Goal: Task Accomplishment & Management: Manage account settings

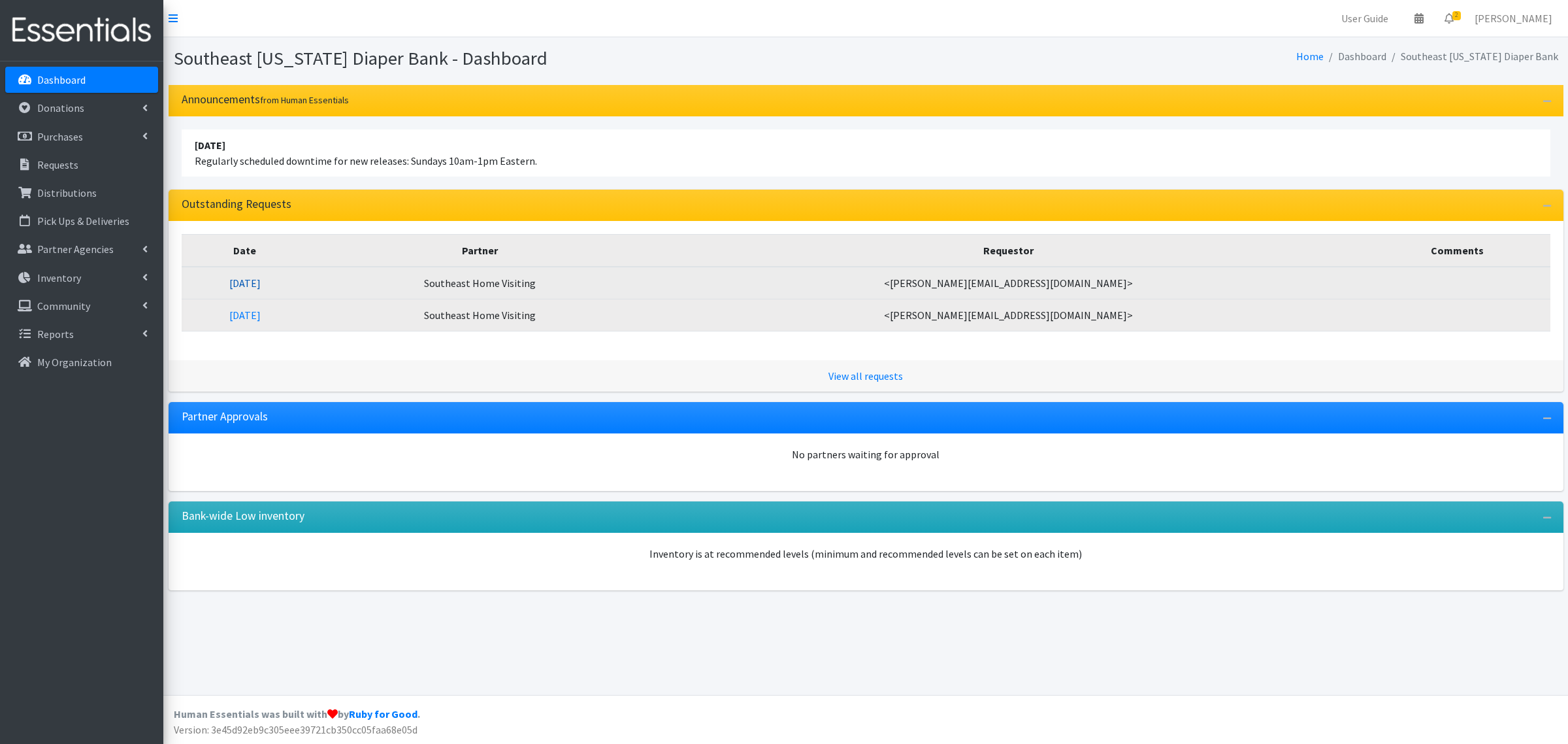
click at [261, 286] on link "09/16/2025" at bounding box center [245, 283] width 31 height 13
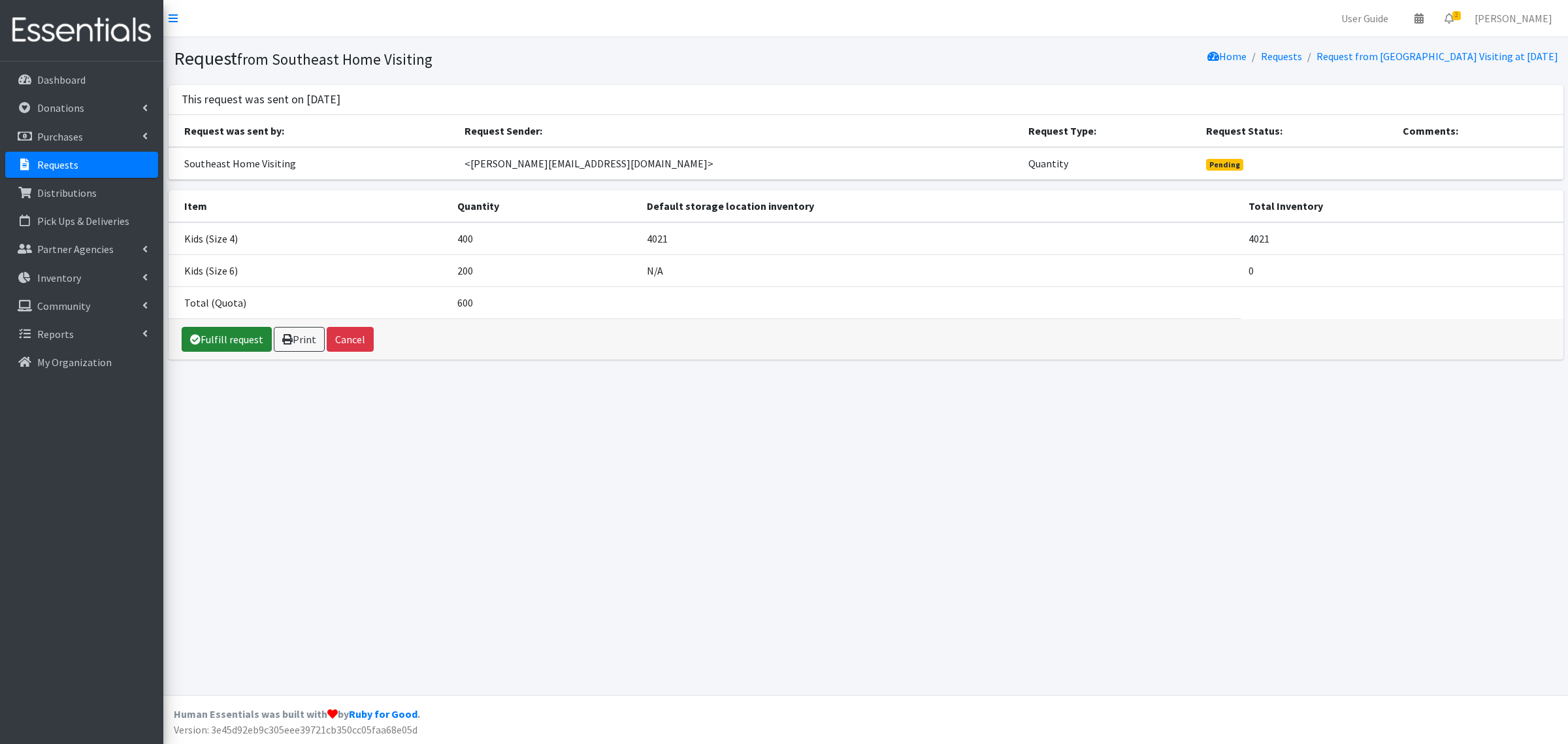
click at [234, 341] on link "Fulfill request" at bounding box center [227, 340] width 91 height 25
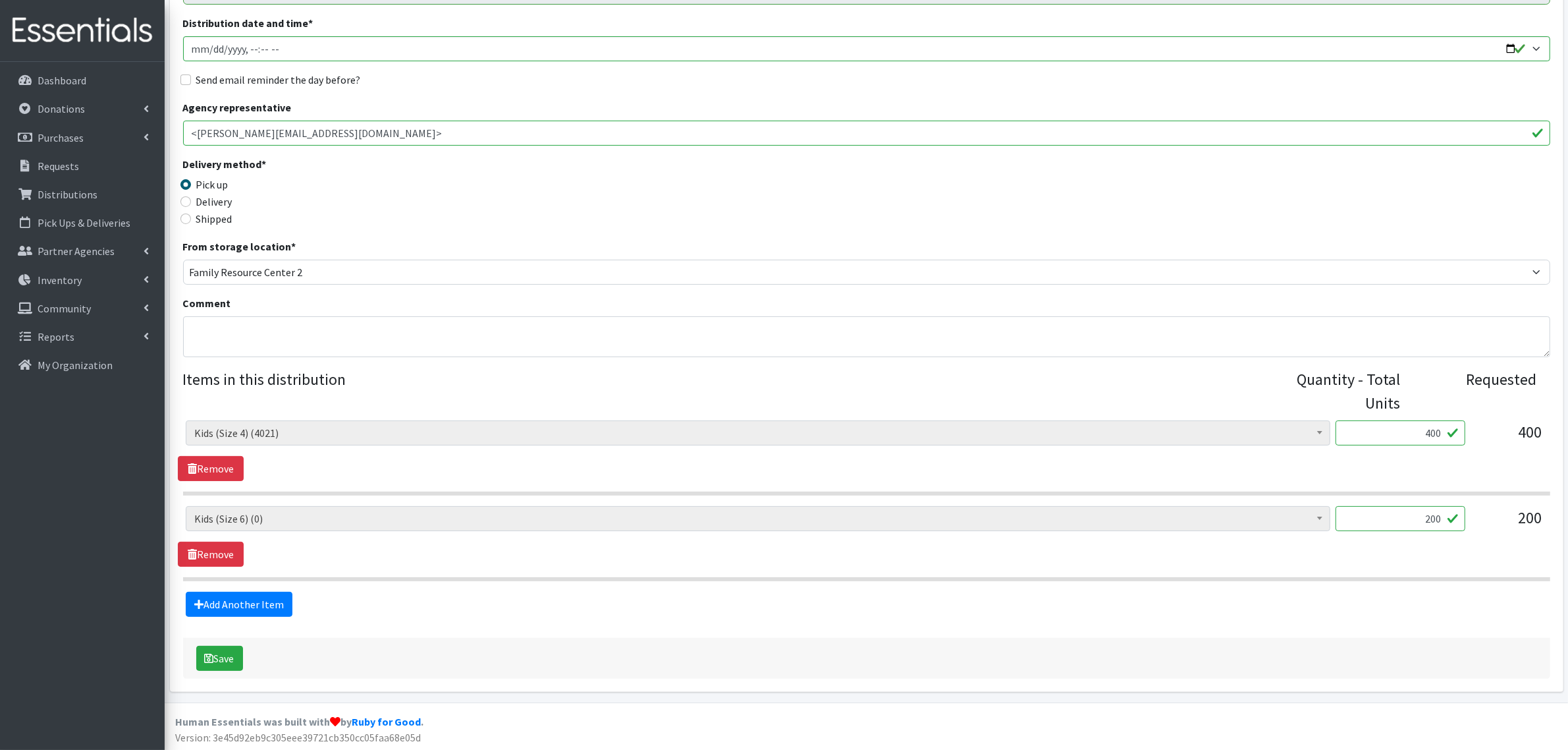
scroll to position [198, 0]
click at [283, 406] on legend "Items in this distribution" at bounding box center [730, 386] width 1094 height 42
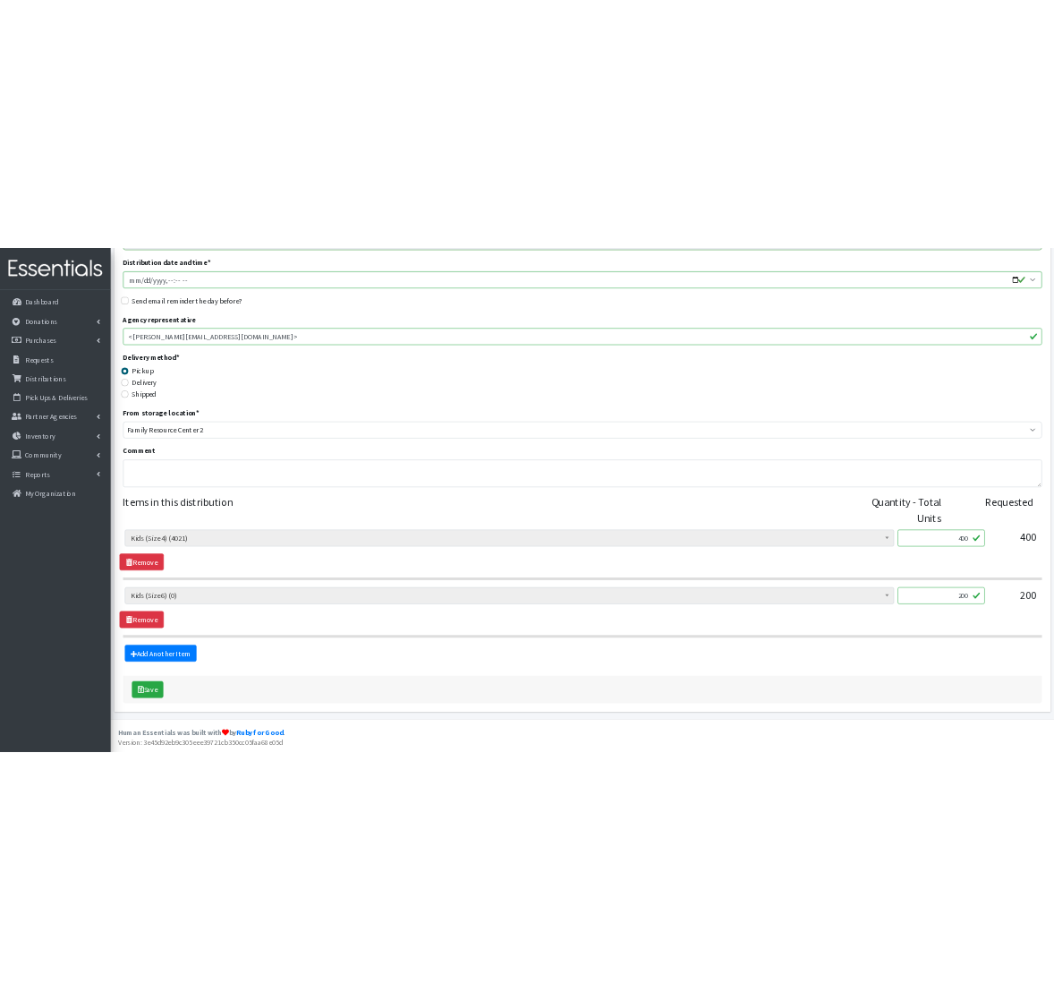
scroll to position [300, 0]
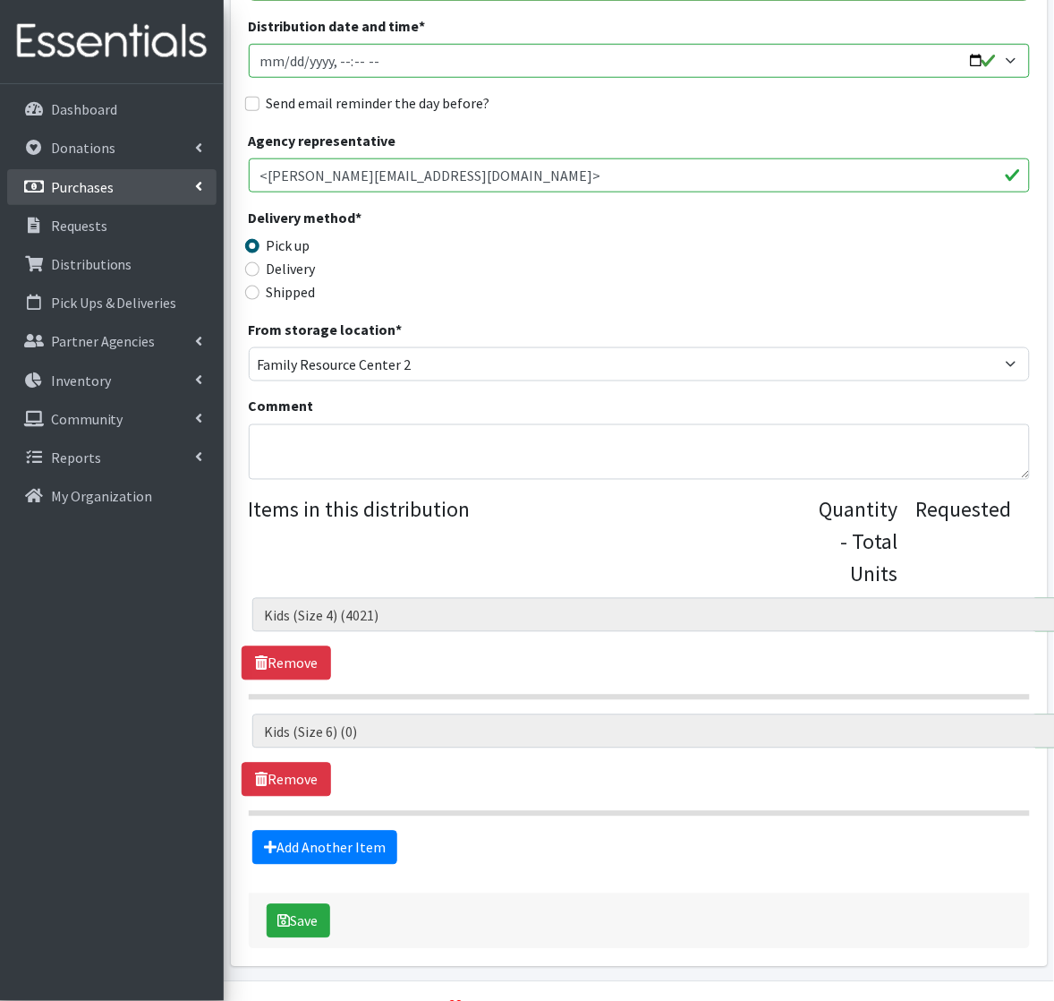
click at [76, 178] on p "Purchases" at bounding box center [82, 187] width 63 height 18
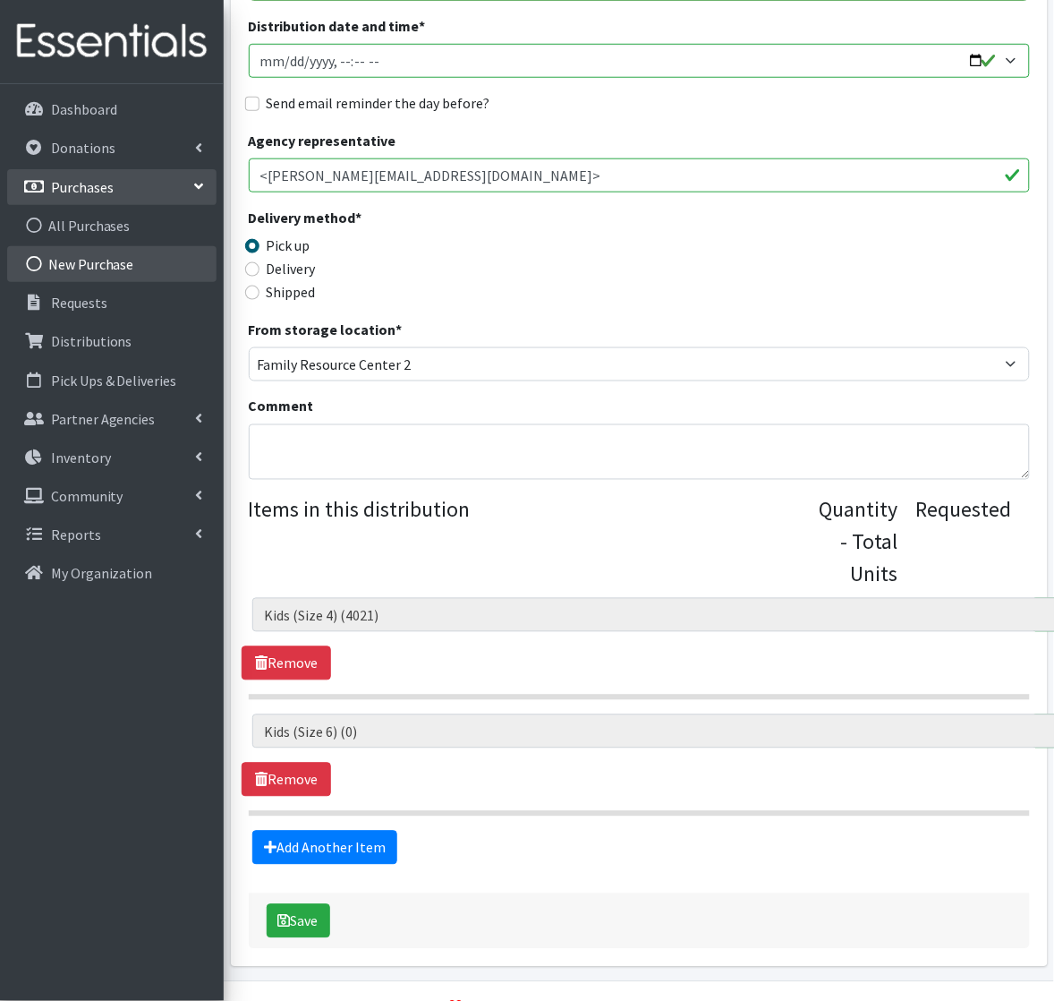
click at [86, 256] on link "New Purchase" at bounding box center [111, 264] width 209 height 36
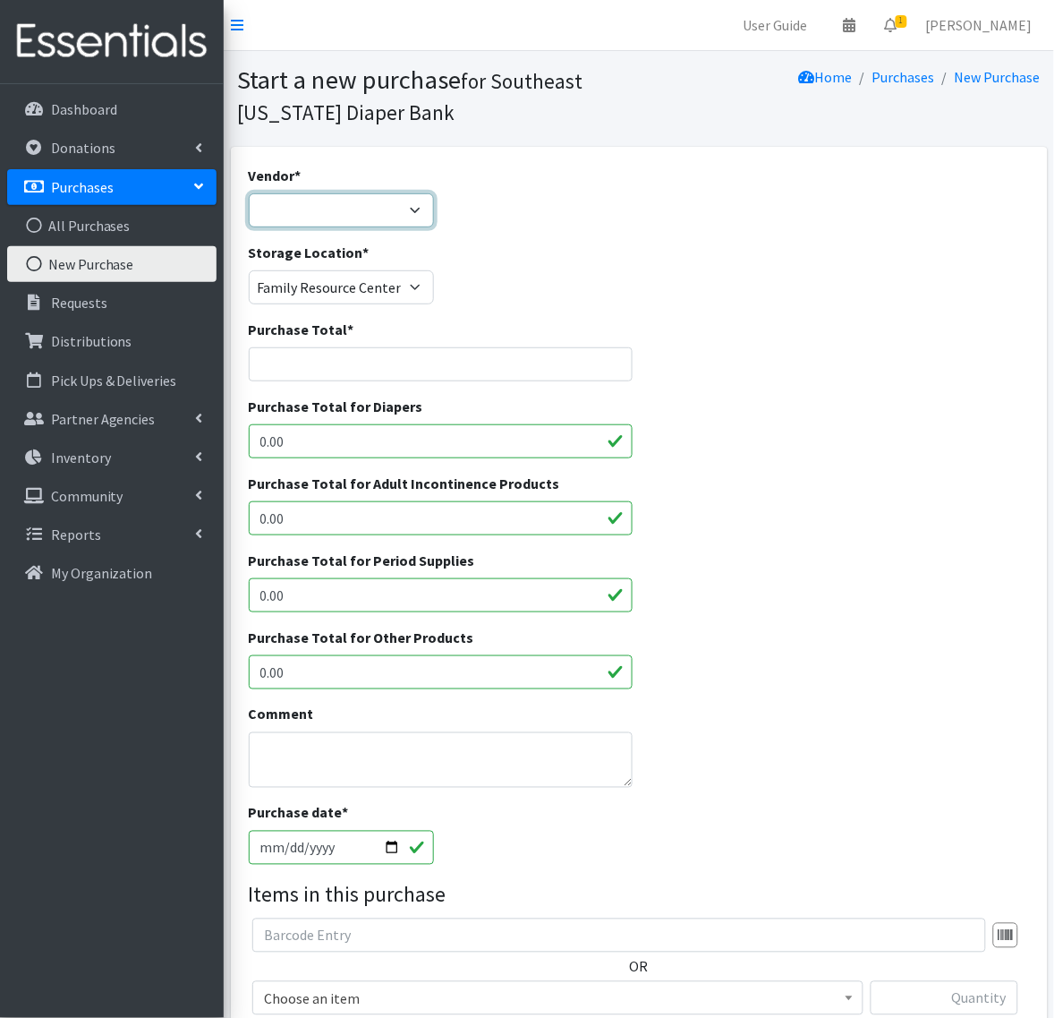
click at [270, 213] on select "Amazon FoodBank Good360 JSL Kimberly-Clark naeir NDBN Sam's Club ---Not Listed-…" at bounding box center [341, 210] width 185 height 34
select select "6"
click at [249, 193] on select "Amazon FoodBank Good360 JSL Kimberly-Clark naeir NDBN Sam's Club ---Not Listed-…" at bounding box center [341, 210] width 185 height 34
click at [289, 379] on input "Purchase Total *" at bounding box center [441, 364] width 384 height 34
type input "7972.47"
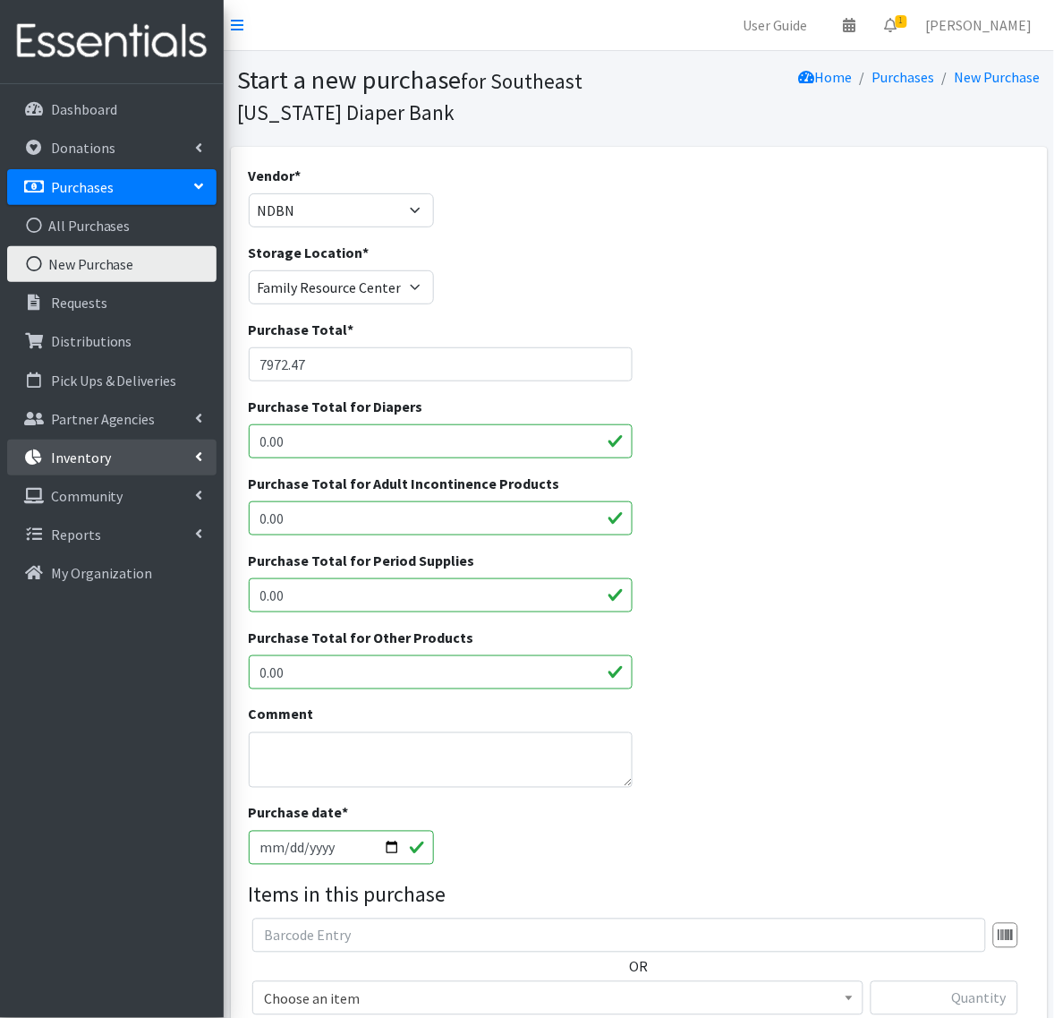
drag, startPoint x: 302, startPoint y: 439, endPoint x: 90, endPoint y: 439, distance: 212.1
click at [90, 439] on div "User Guide 0 Pick-ups remaining this week View Calendar 1 1 Requests 0 Partner …" at bounding box center [527, 657] width 1054 height 1315
type input "7972.74"
click at [302, 747] on textarea "Comment" at bounding box center [441, 759] width 384 height 55
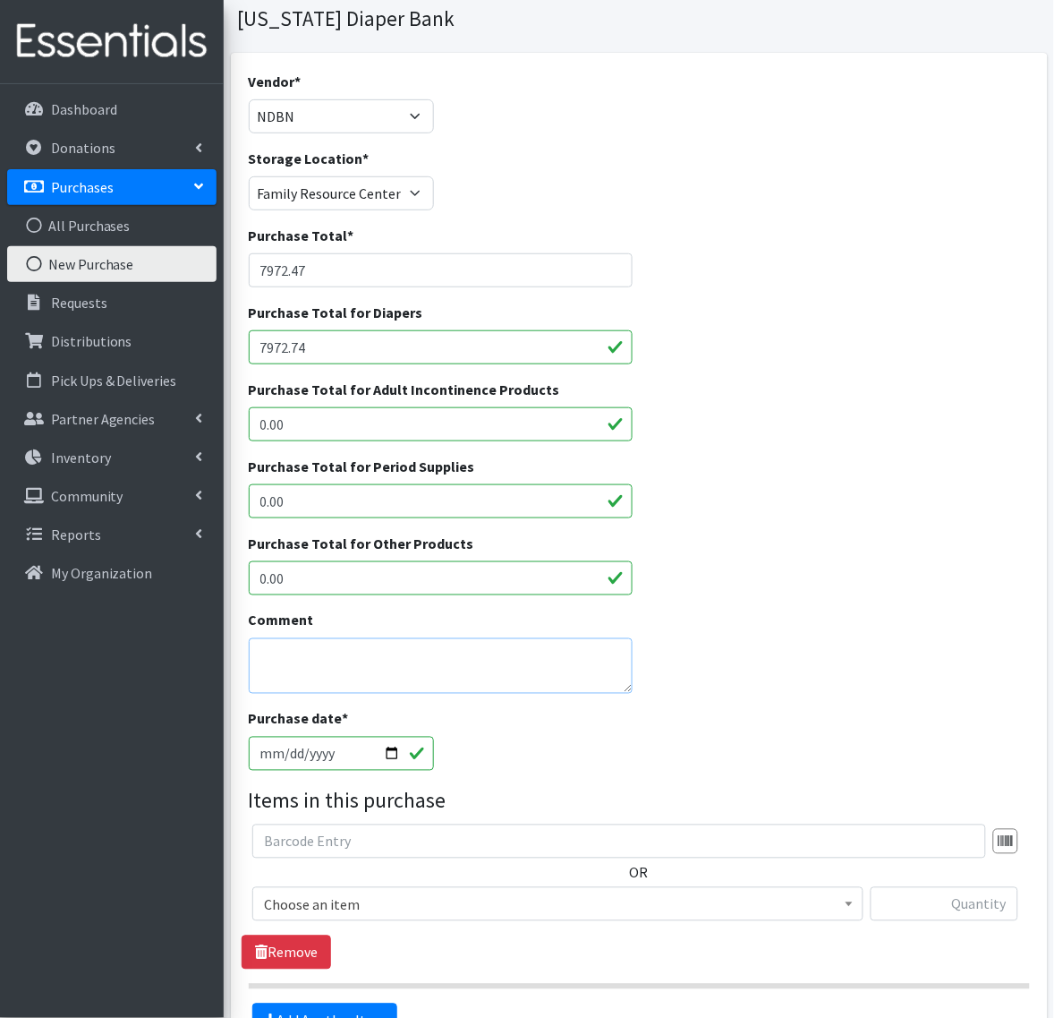
scroll to position [224, 0]
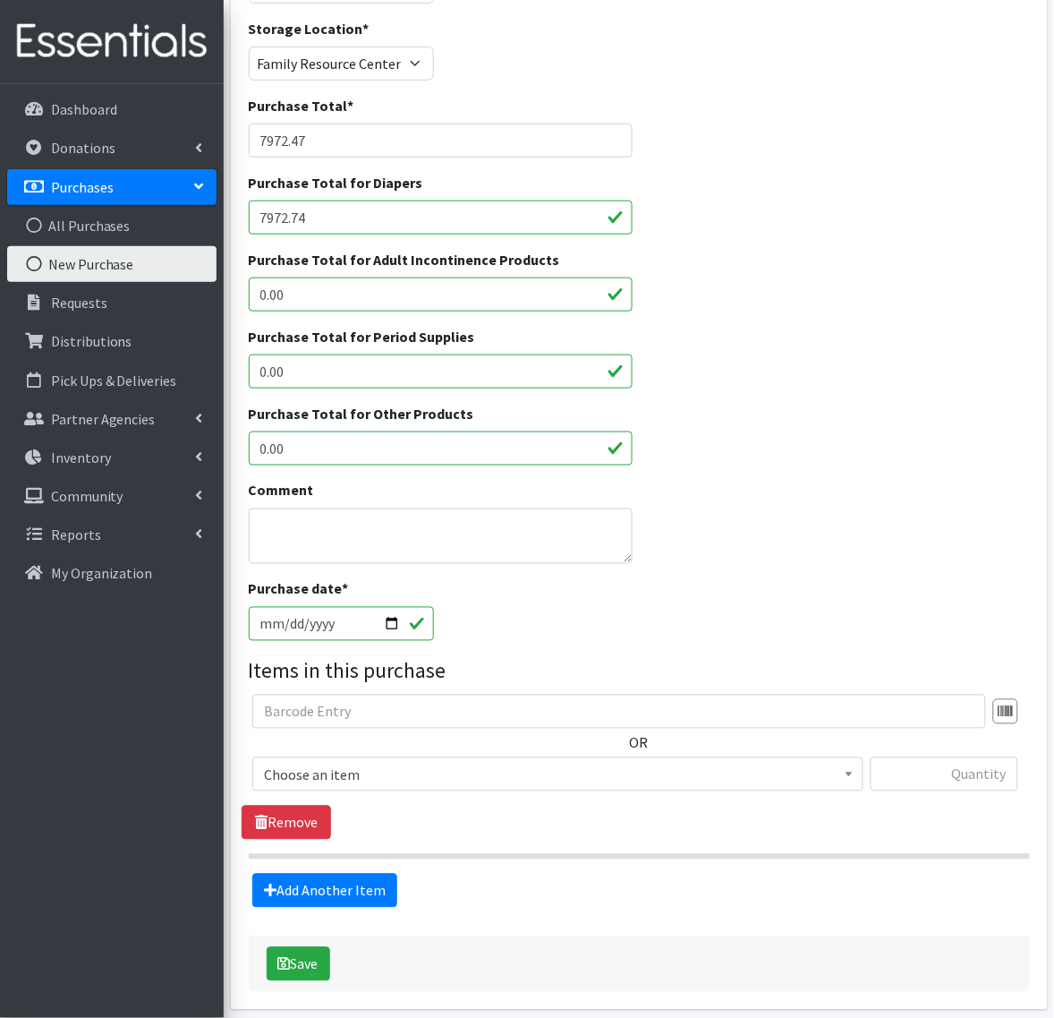
click at [311, 776] on span "Choose an item" at bounding box center [558, 775] width 588 height 25
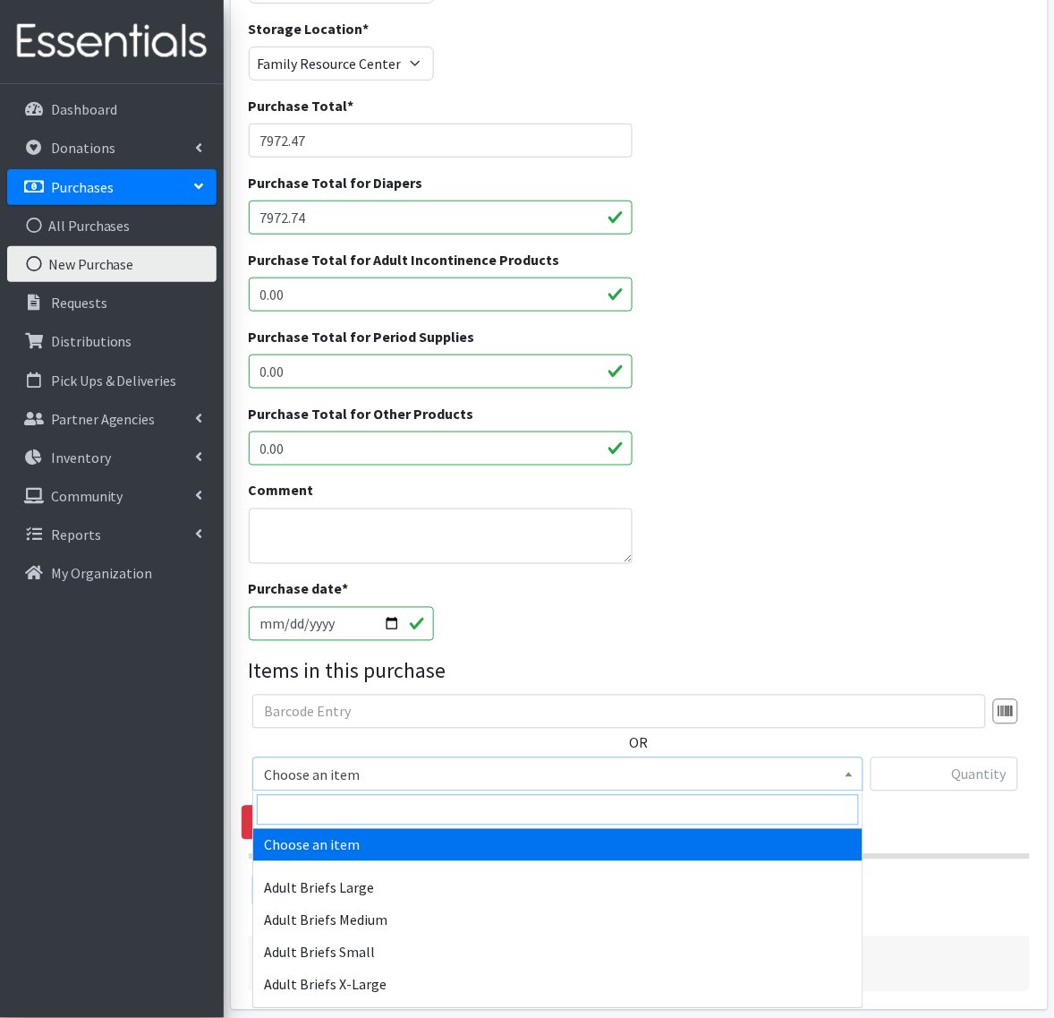
click at [389, 817] on input "search" at bounding box center [558, 810] width 602 height 30
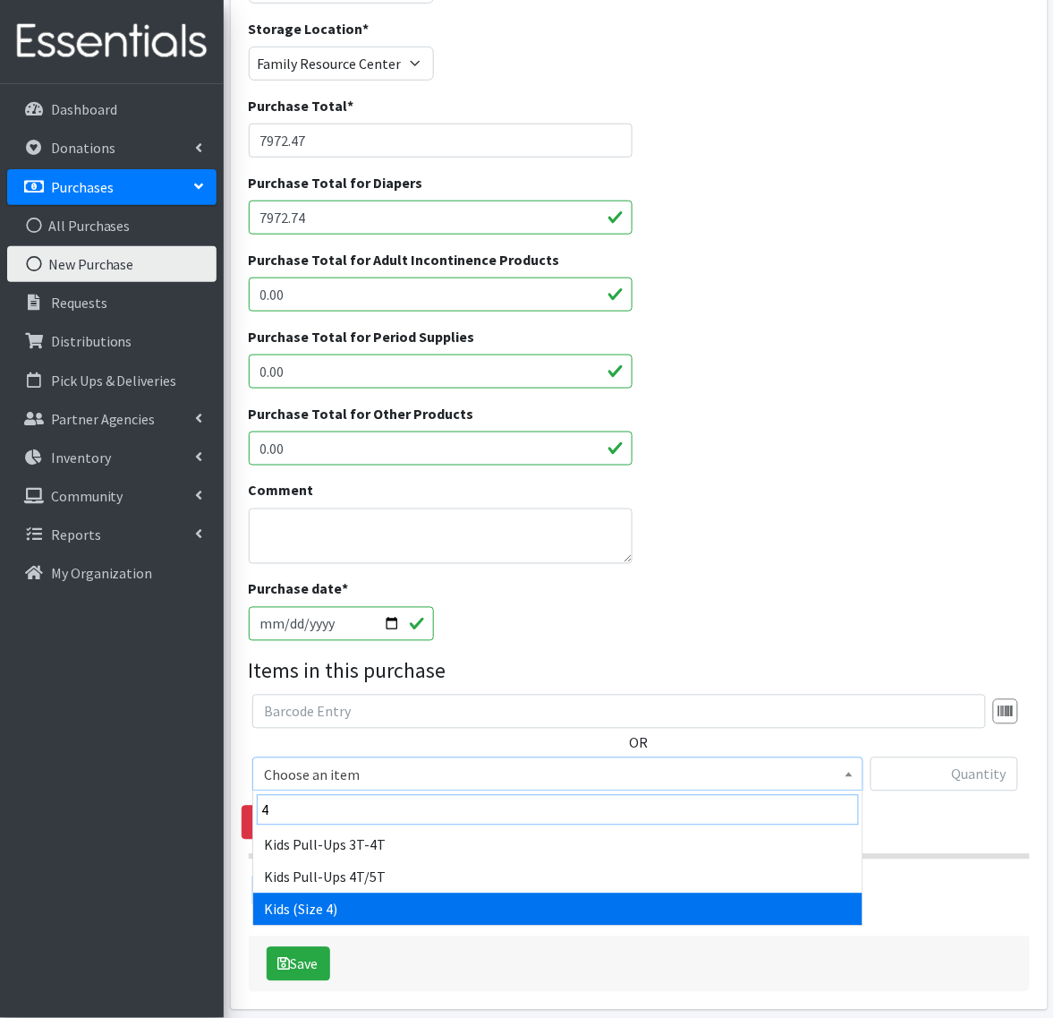
type input "4"
select select "335"
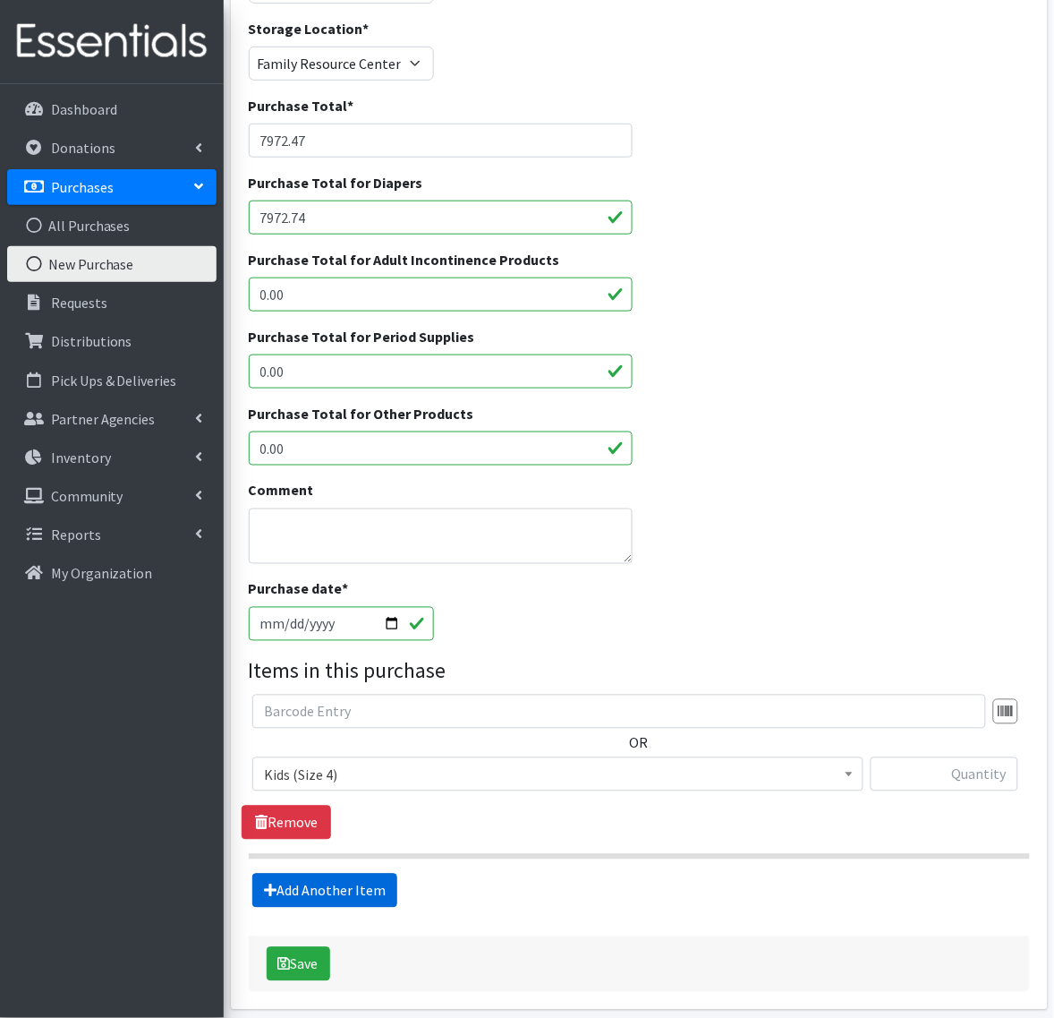
click at [320, 887] on link "Add Another Item" at bounding box center [324, 891] width 145 height 34
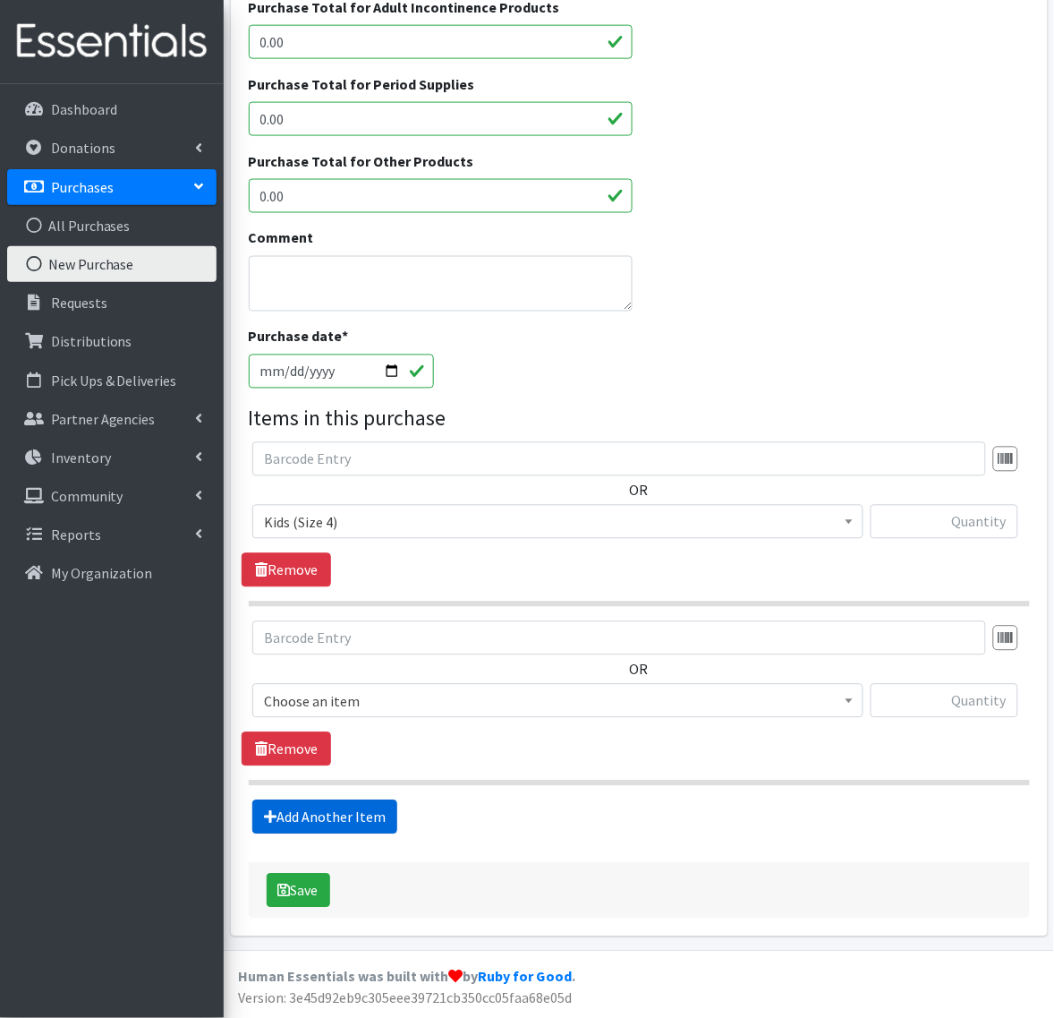
click at [328, 829] on link "Add Another Item" at bounding box center [324, 817] width 145 height 34
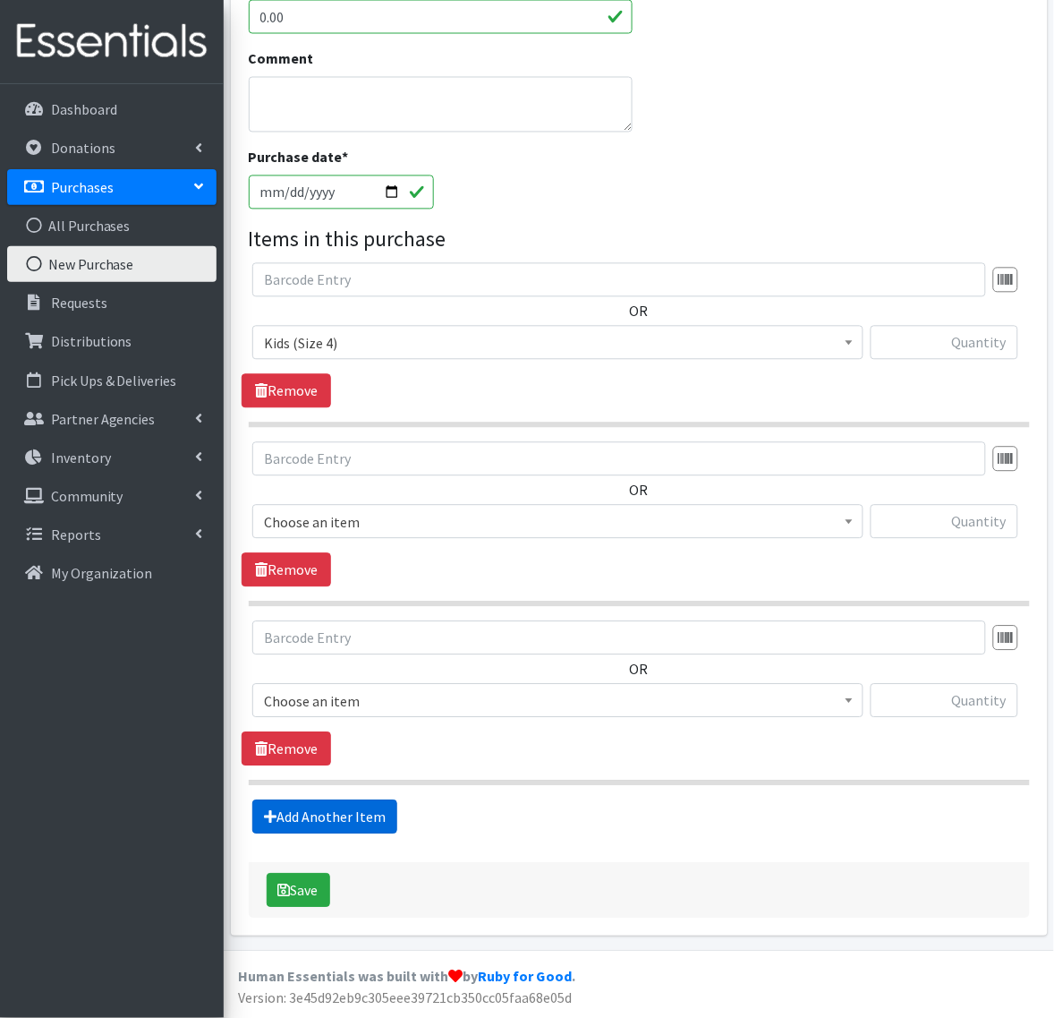
click at [328, 829] on link "Add Another Item" at bounding box center [324, 817] width 145 height 34
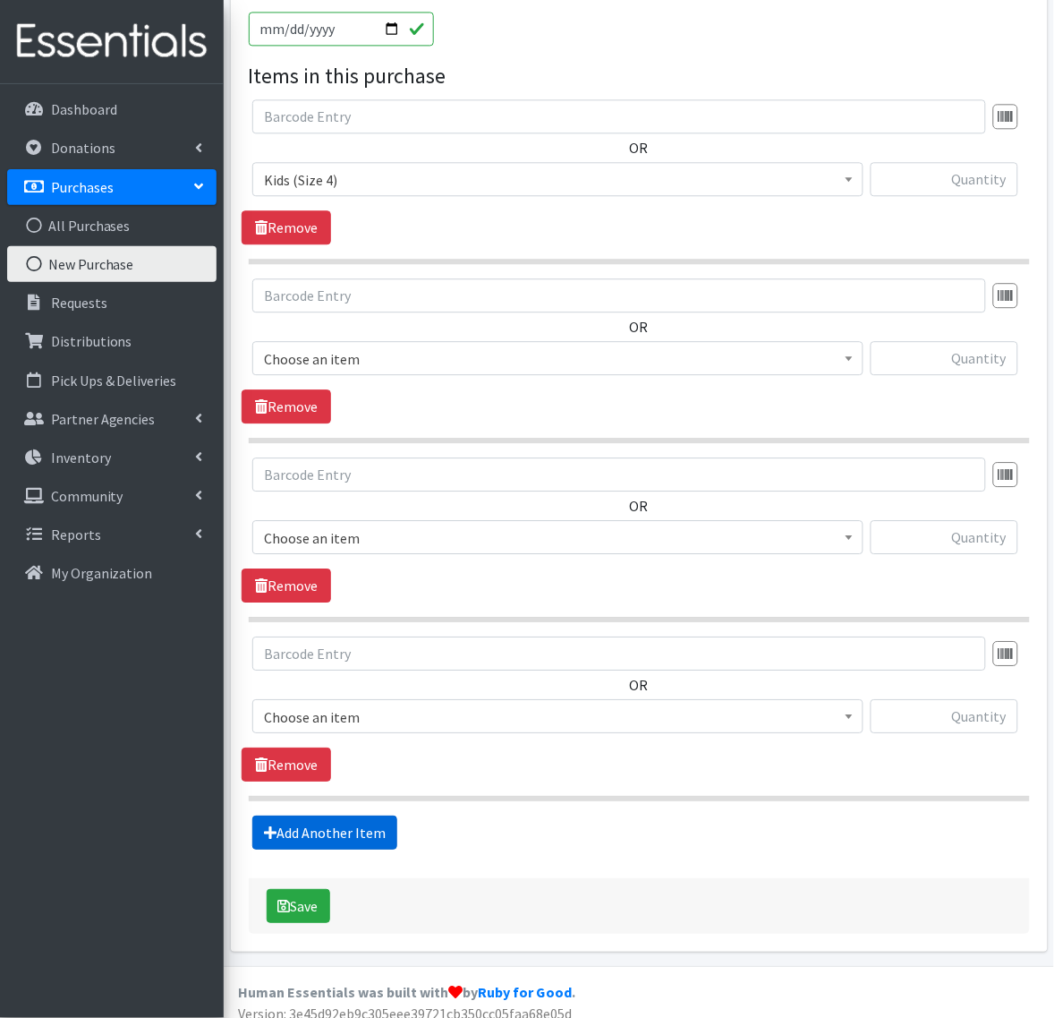
scroll to position [837, 0]
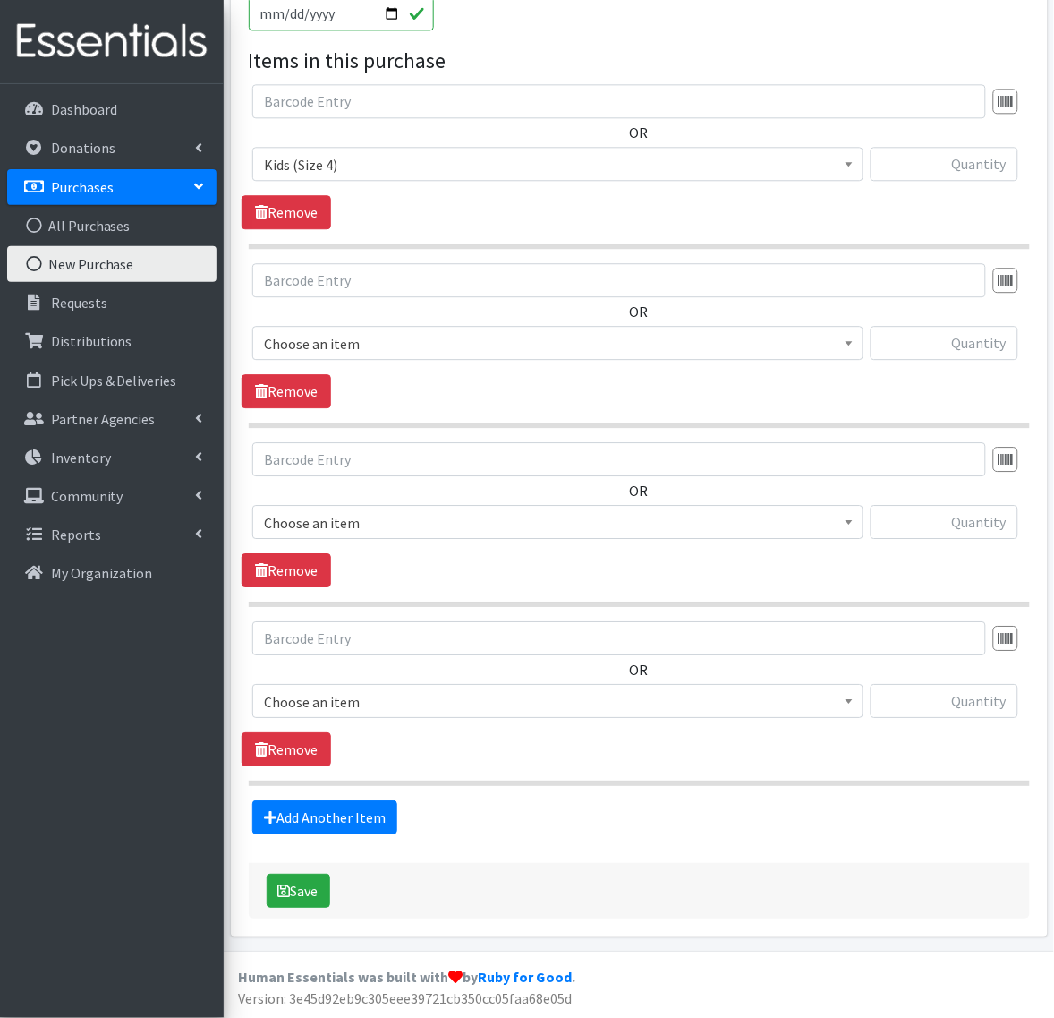
click at [349, 331] on span "Choose an item" at bounding box center [558, 343] width 588 height 25
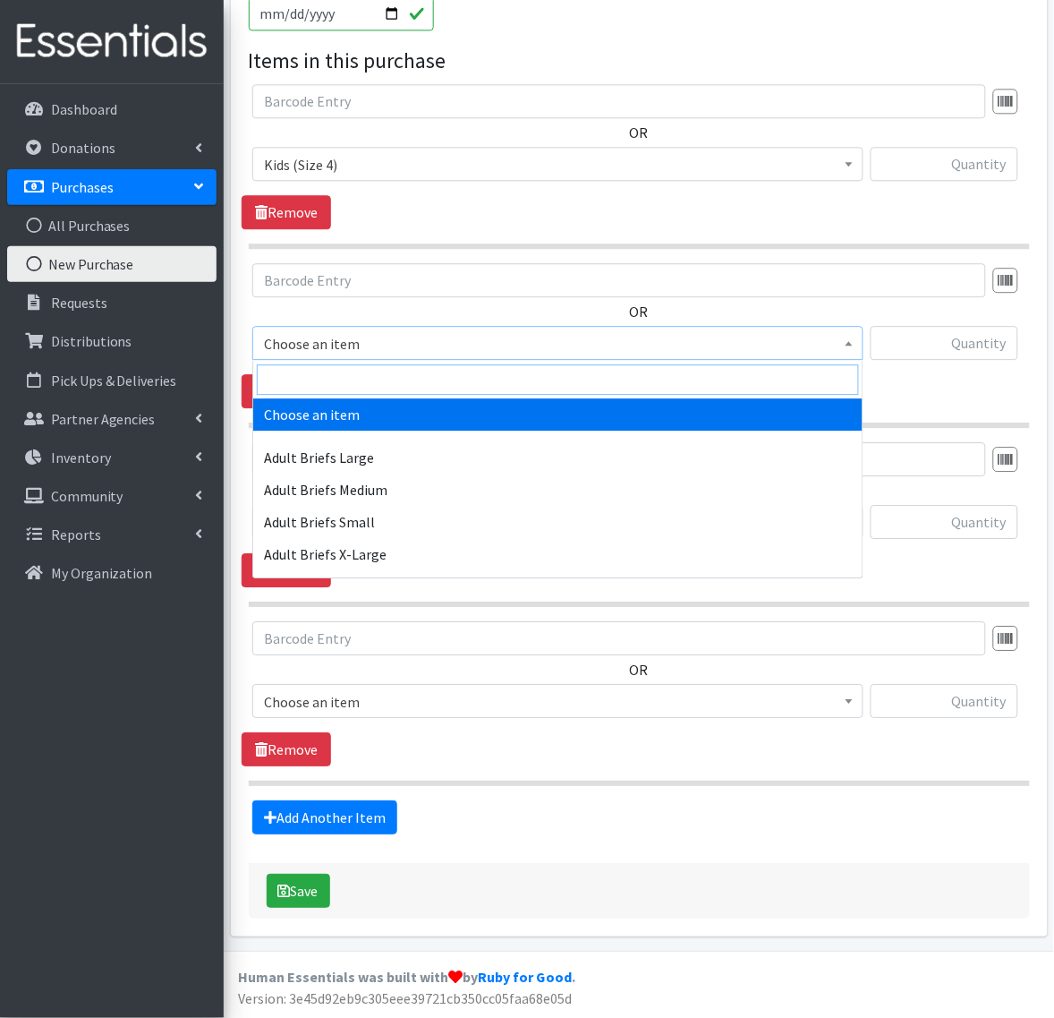
click at [347, 381] on input "search" at bounding box center [558, 379] width 602 height 30
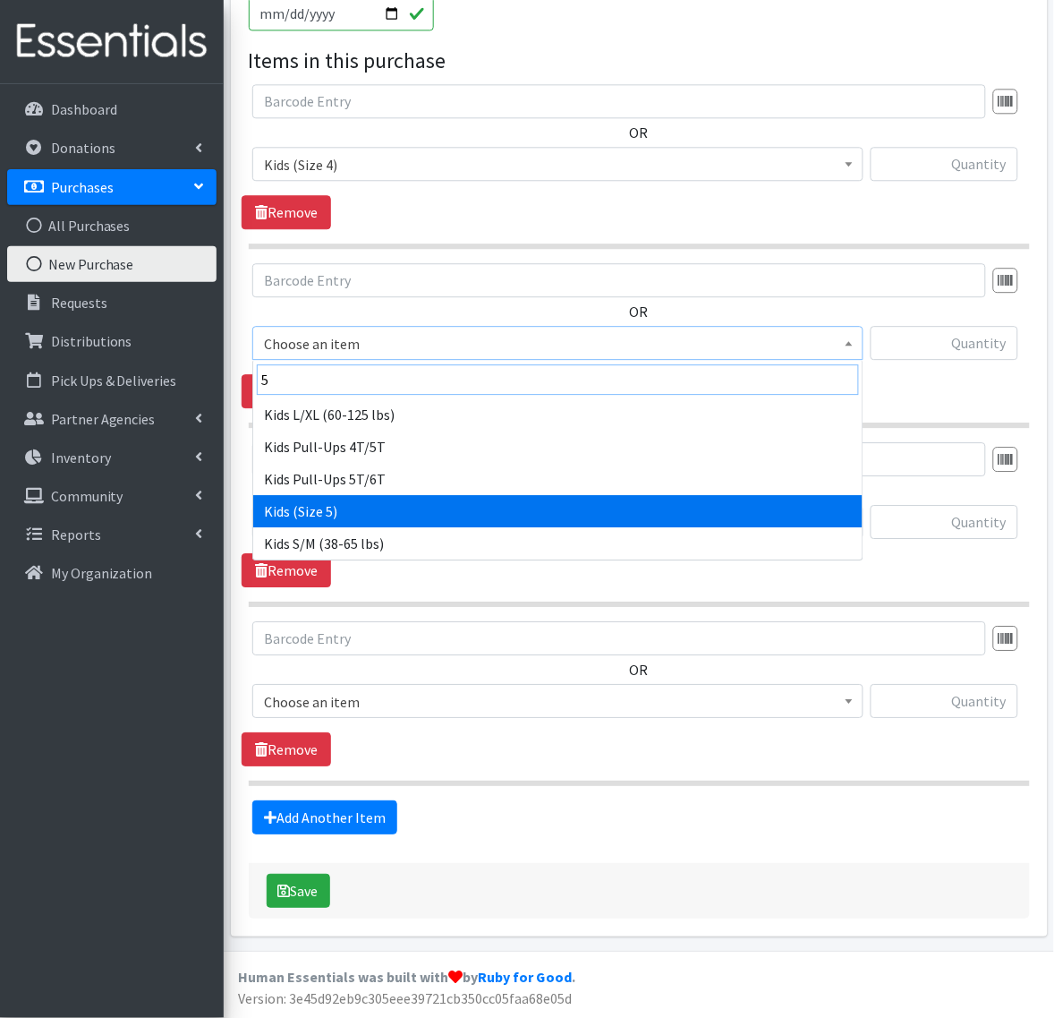
type input "5"
select select "336"
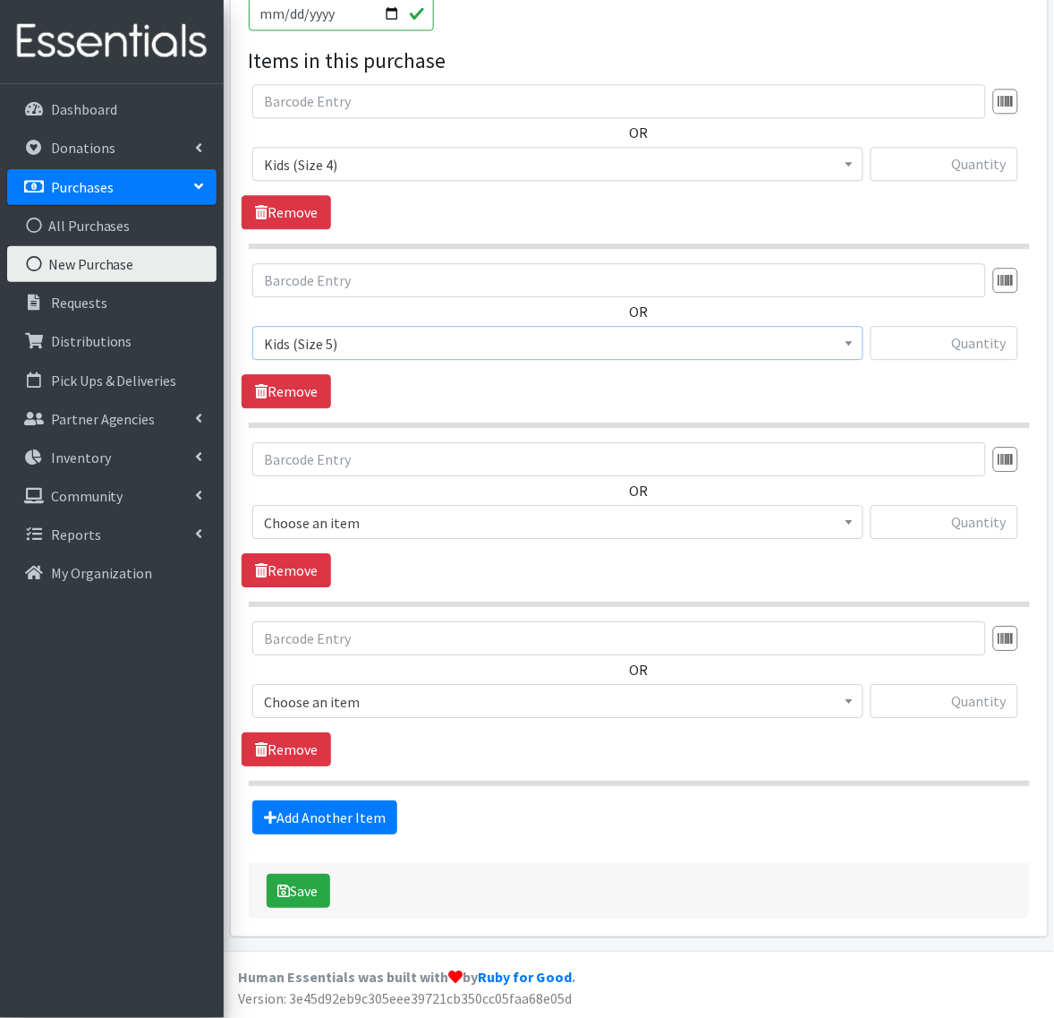
click at [305, 516] on span "Choose an item" at bounding box center [558, 522] width 588 height 25
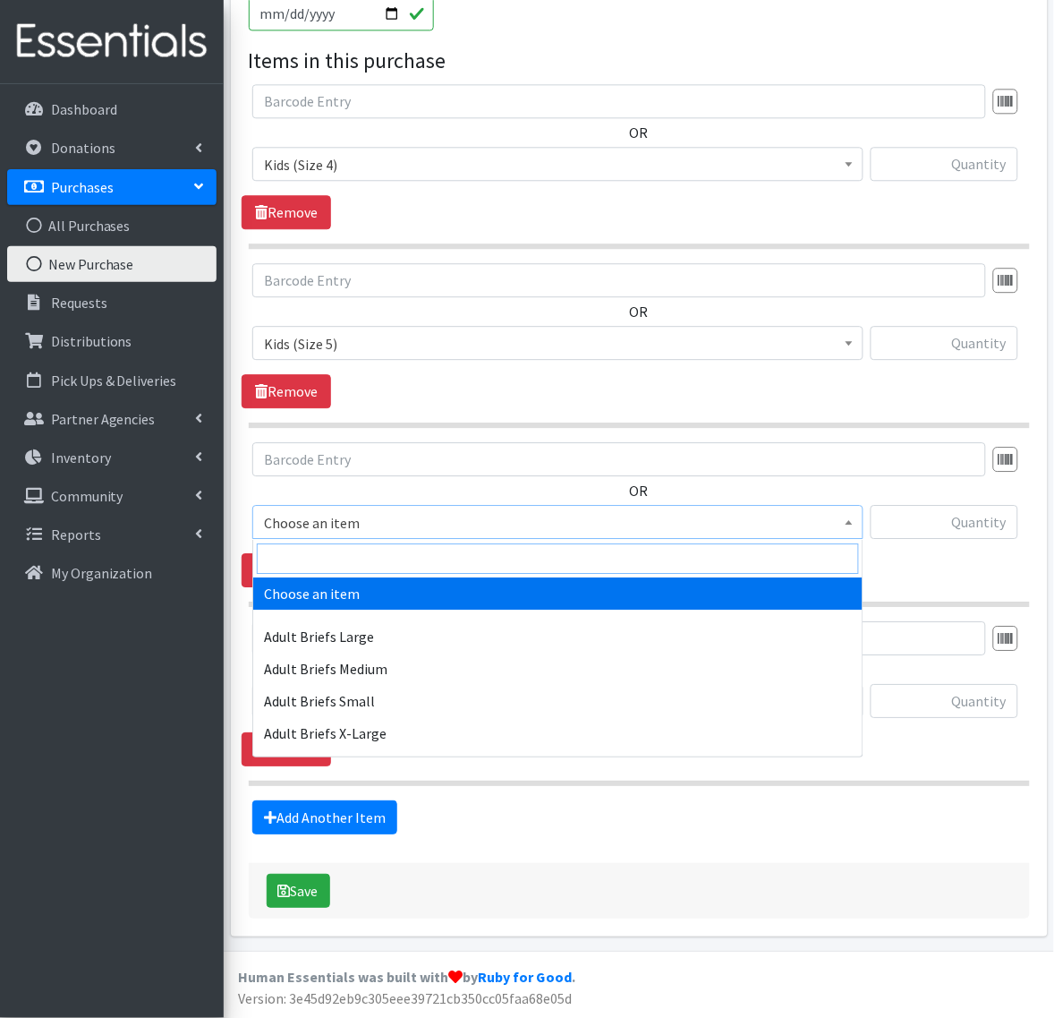
click at [304, 562] on input "search" at bounding box center [558, 558] width 602 height 30
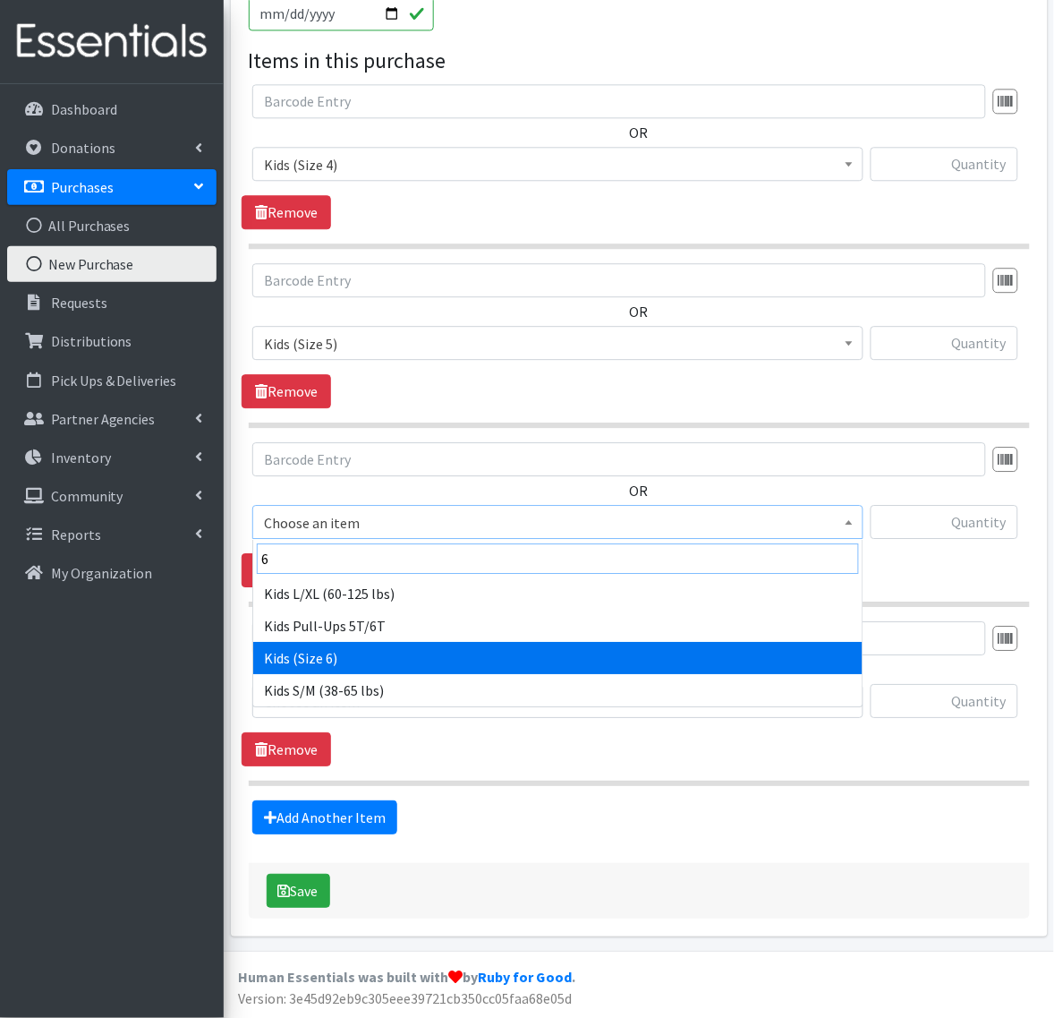
type input "6"
select select "338"
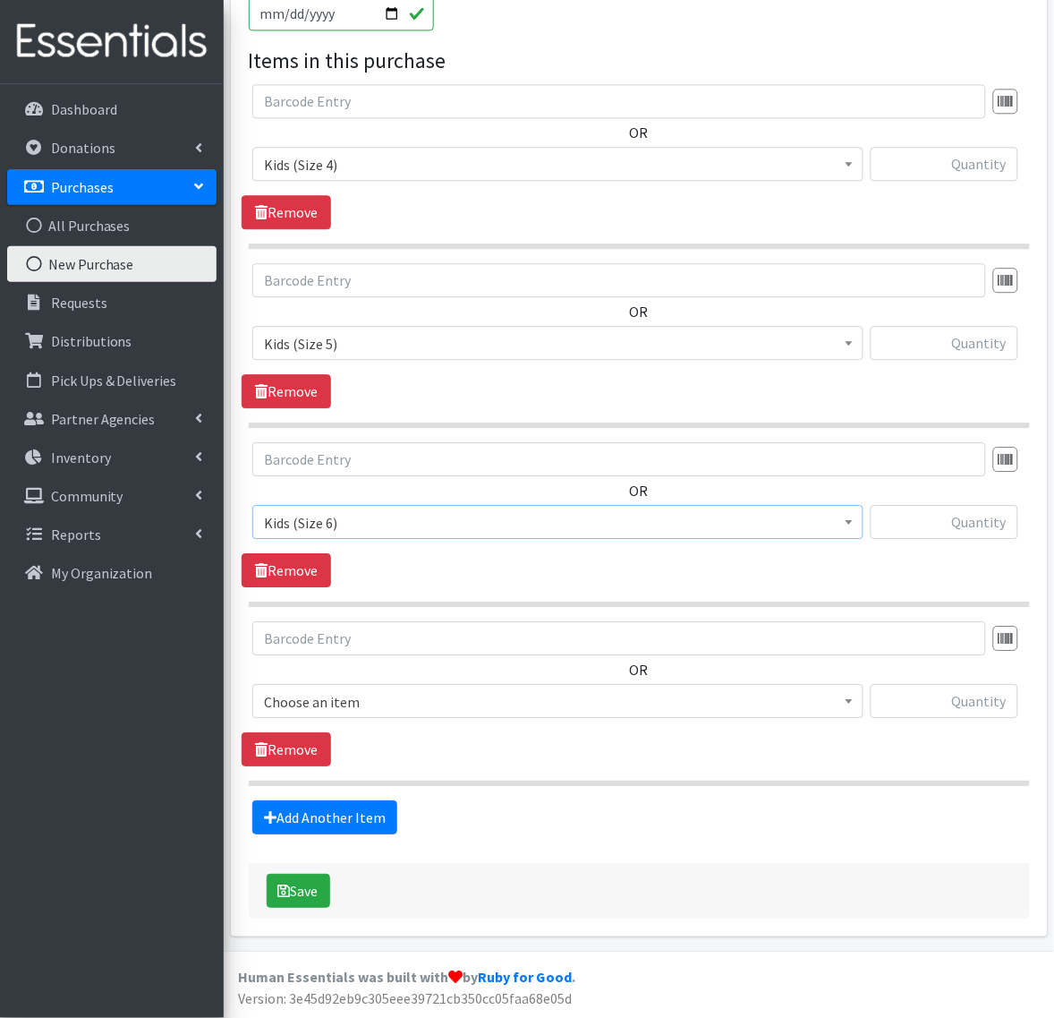
click at [301, 691] on span "Choose an item" at bounding box center [558, 701] width 588 height 25
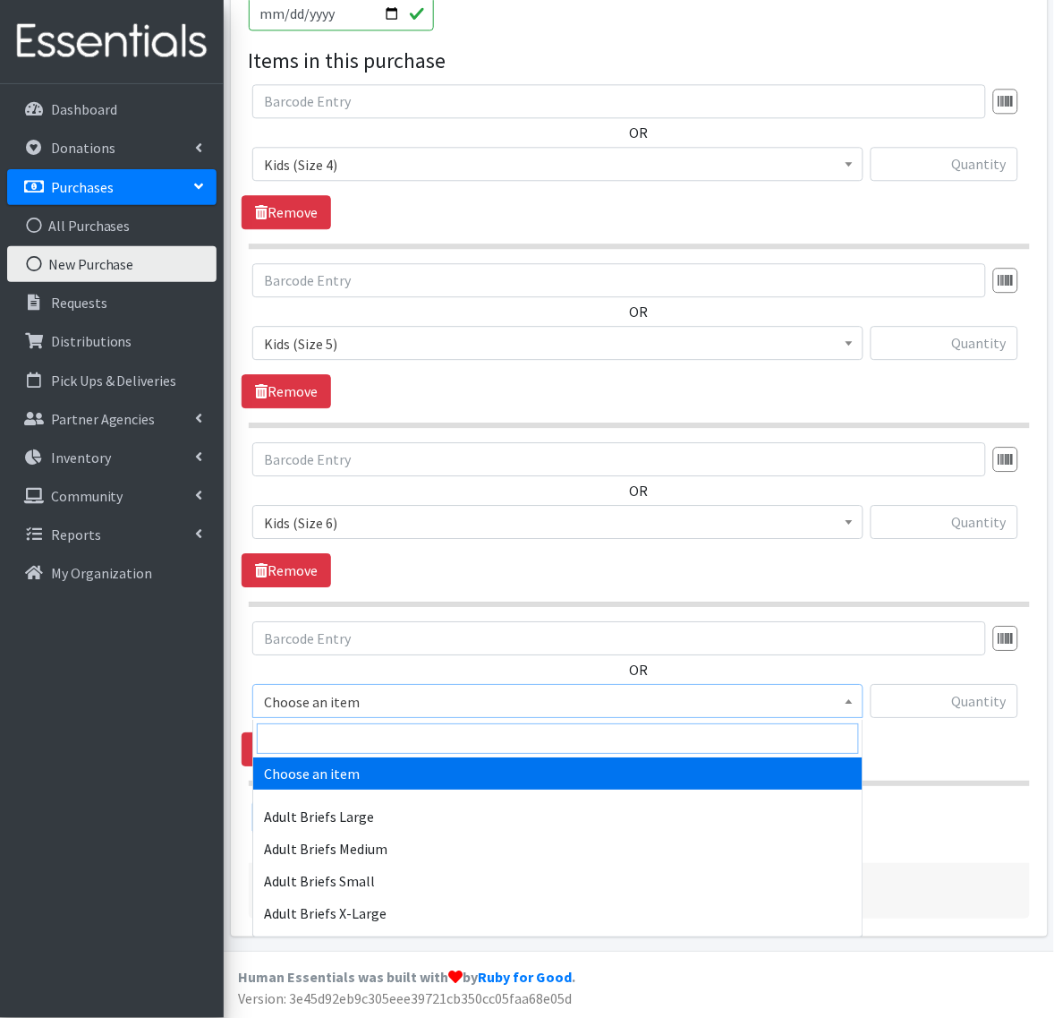
click at [300, 730] on input "search" at bounding box center [558, 738] width 602 height 30
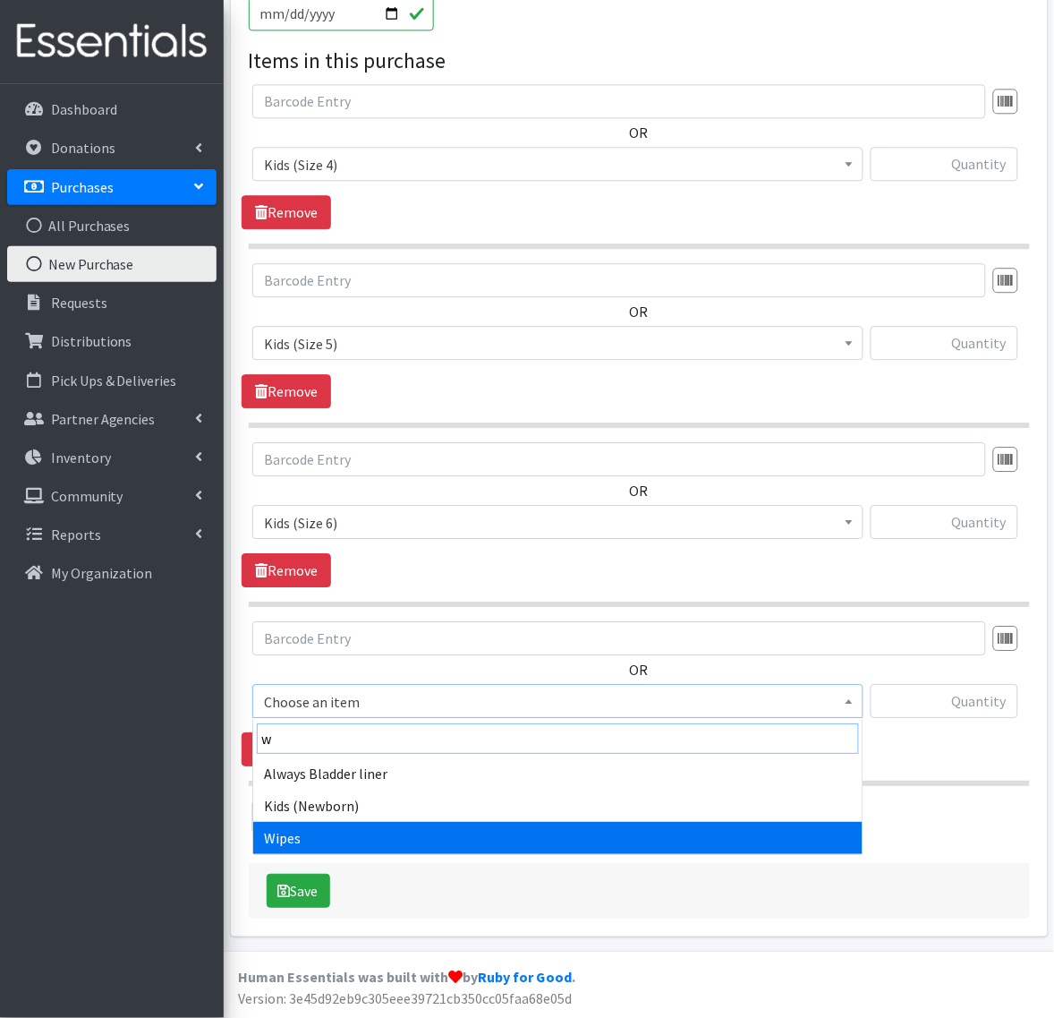
type input "w"
select select "4717"
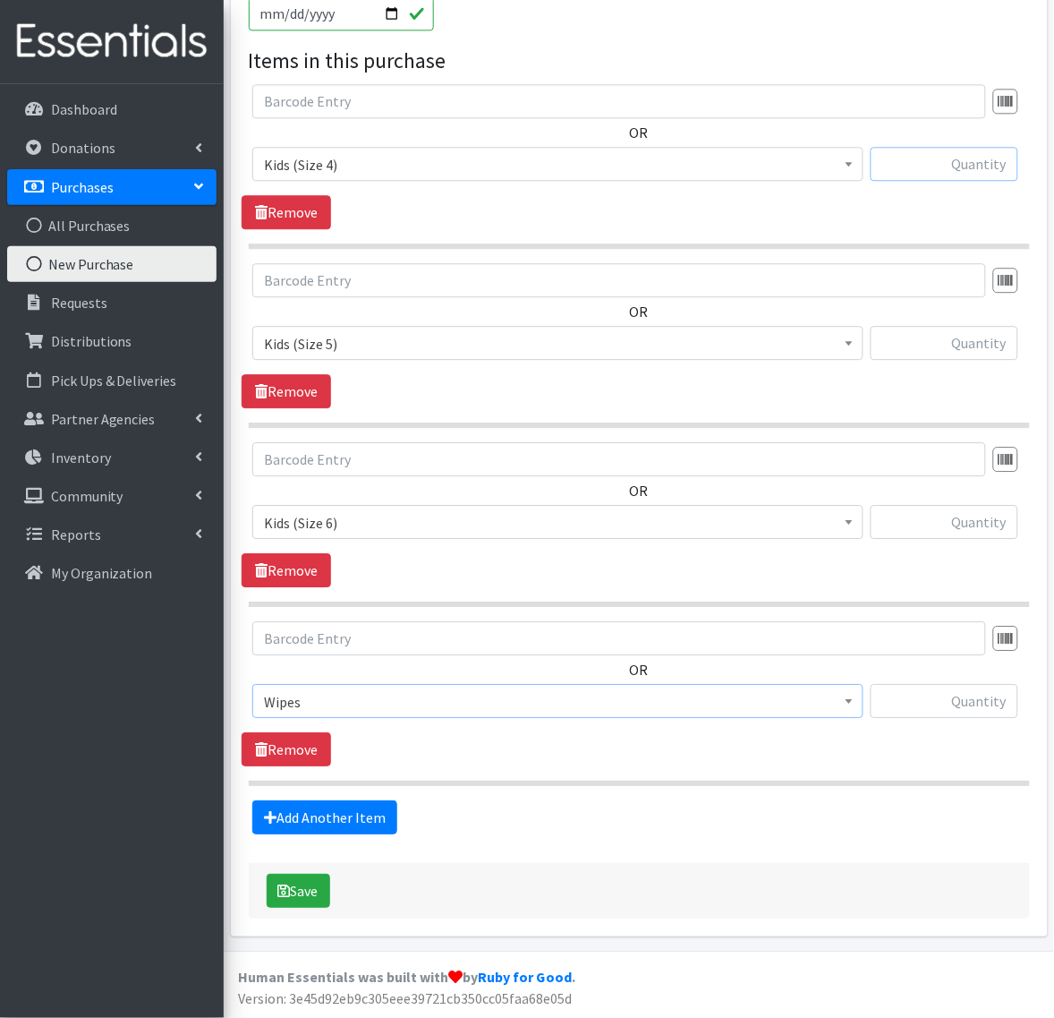
click at [926, 162] on input "text" at bounding box center [945, 164] width 148 height 34
click at [928, 175] on input "text" at bounding box center [945, 164] width 148 height 34
type input "12000"
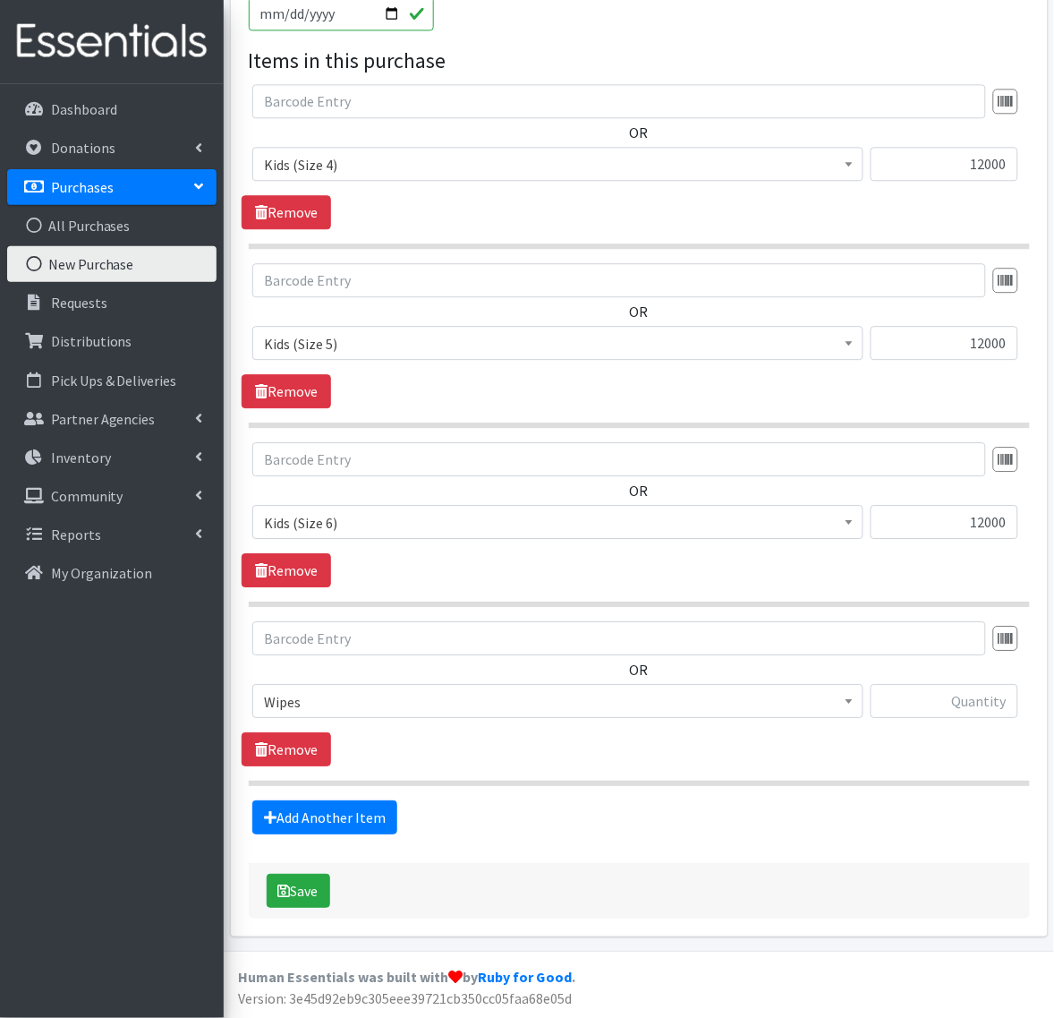
click at [924, 721] on div at bounding box center [945, 708] width 148 height 48
click at [910, 701] on input "text" at bounding box center [945, 701] width 148 height 34
type input "1440"
click at [871, 770] on section "OR Choose an item Adult Briefs Large Adult Briefs Medium Adult Briefs Small Adu…" at bounding box center [639, 703] width 781 height 165
click at [311, 888] on button "Save" at bounding box center [299, 891] width 64 height 34
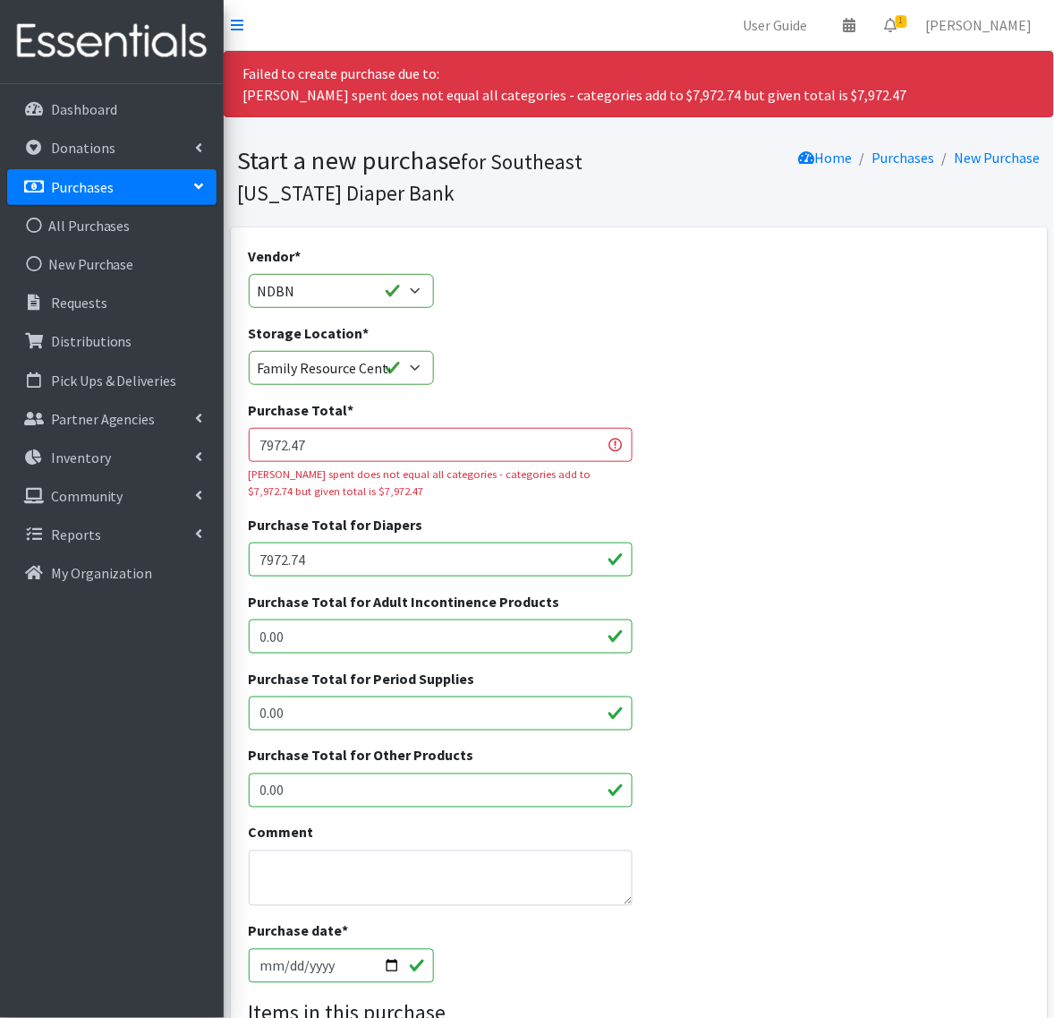
drag, startPoint x: 306, startPoint y: 454, endPoint x: 292, endPoint y: 454, distance: 14.3
click at [292, 454] on input "7972.47" at bounding box center [441, 445] width 384 height 34
drag, startPoint x: 292, startPoint y: 571, endPoint x: 373, endPoint y: 570, distance: 81.5
click at [373, 570] on input "7972.74" at bounding box center [441, 559] width 384 height 34
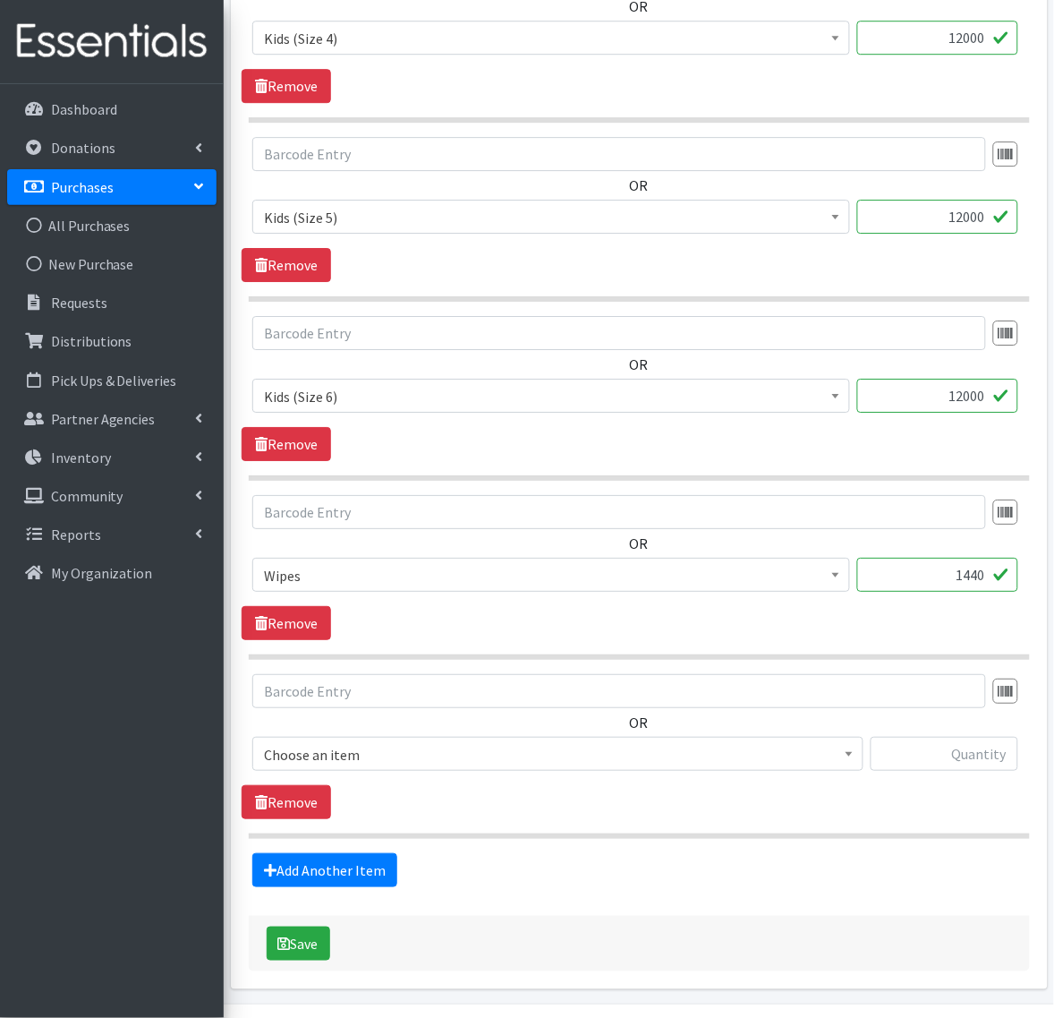
scroll to position [1135, 0]
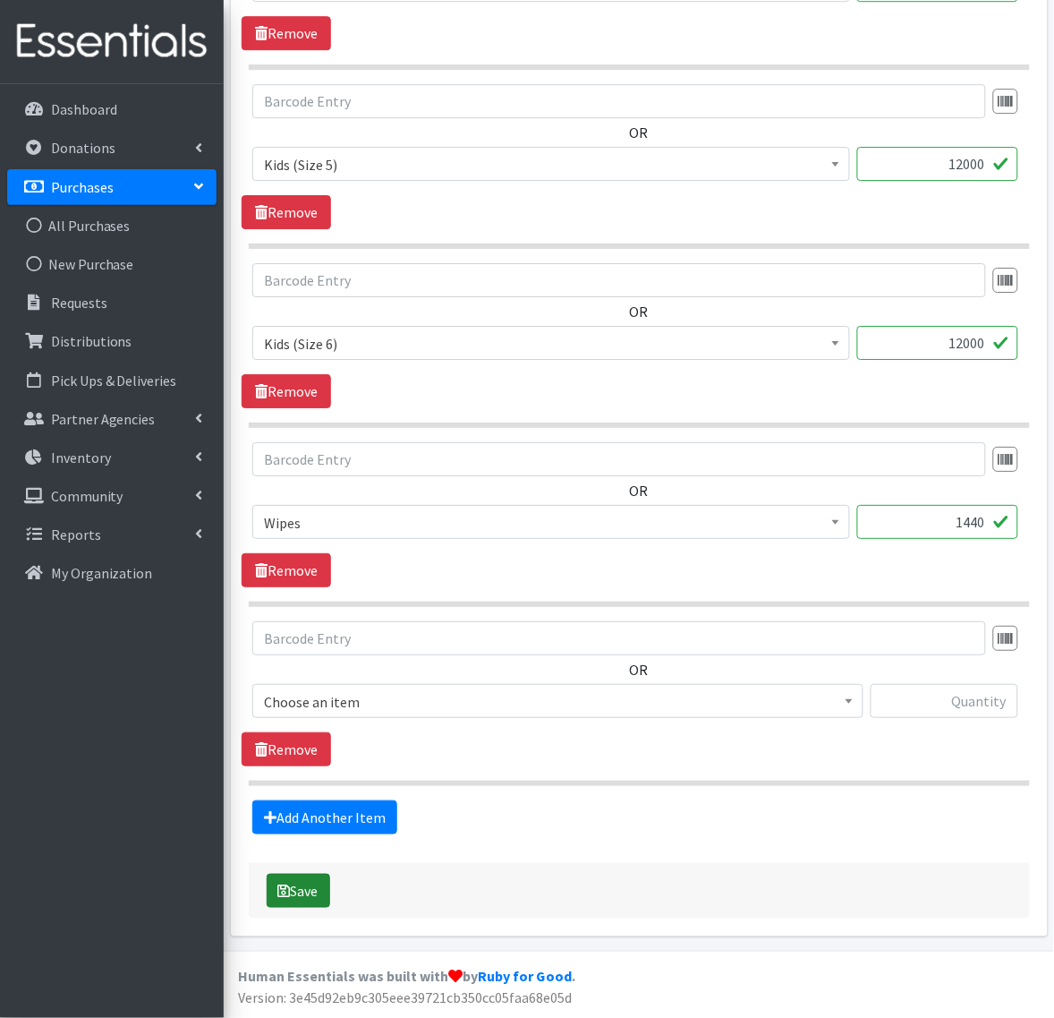
type input "7972.47"
drag, startPoint x: 311, startPoint y: 900, endPoint x: 559, endPoint y: 847, distance: 254.4
click at [559, 847] on div "Vendor * Amazon FoodBank Good360 JSL Kimberly-Clark naeir NDBN Sam's Club ---No…" at bounding box center [639, 16] width 781 height 1805
click at [302, 750] on link "Remove" at bounding box center [287, 749] width 90 height 34
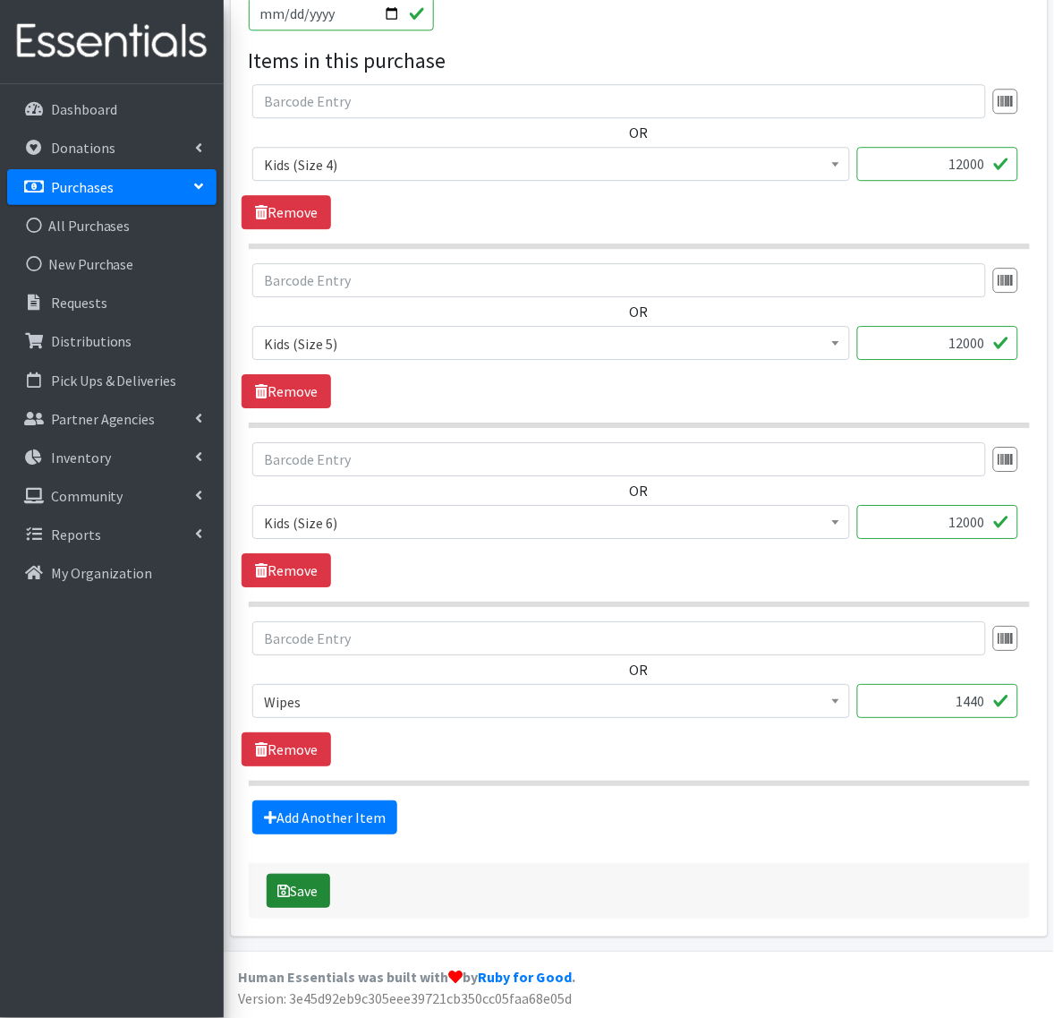
click at [293, 905] on button "Save" at bounding box center [299, 891] width 64 height 34
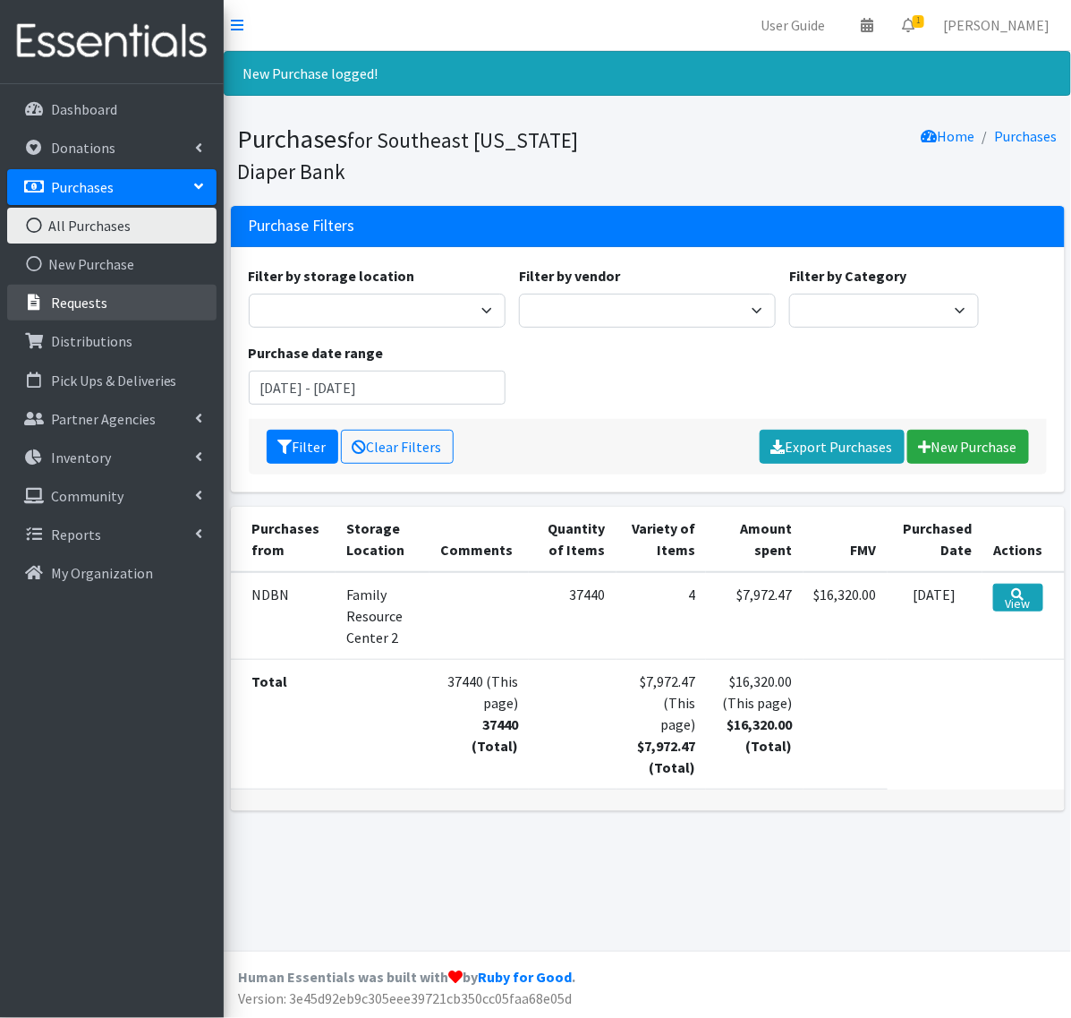
click at [87, 318] on link "Requests" at bounding box center [111, 303] width 209 height 36
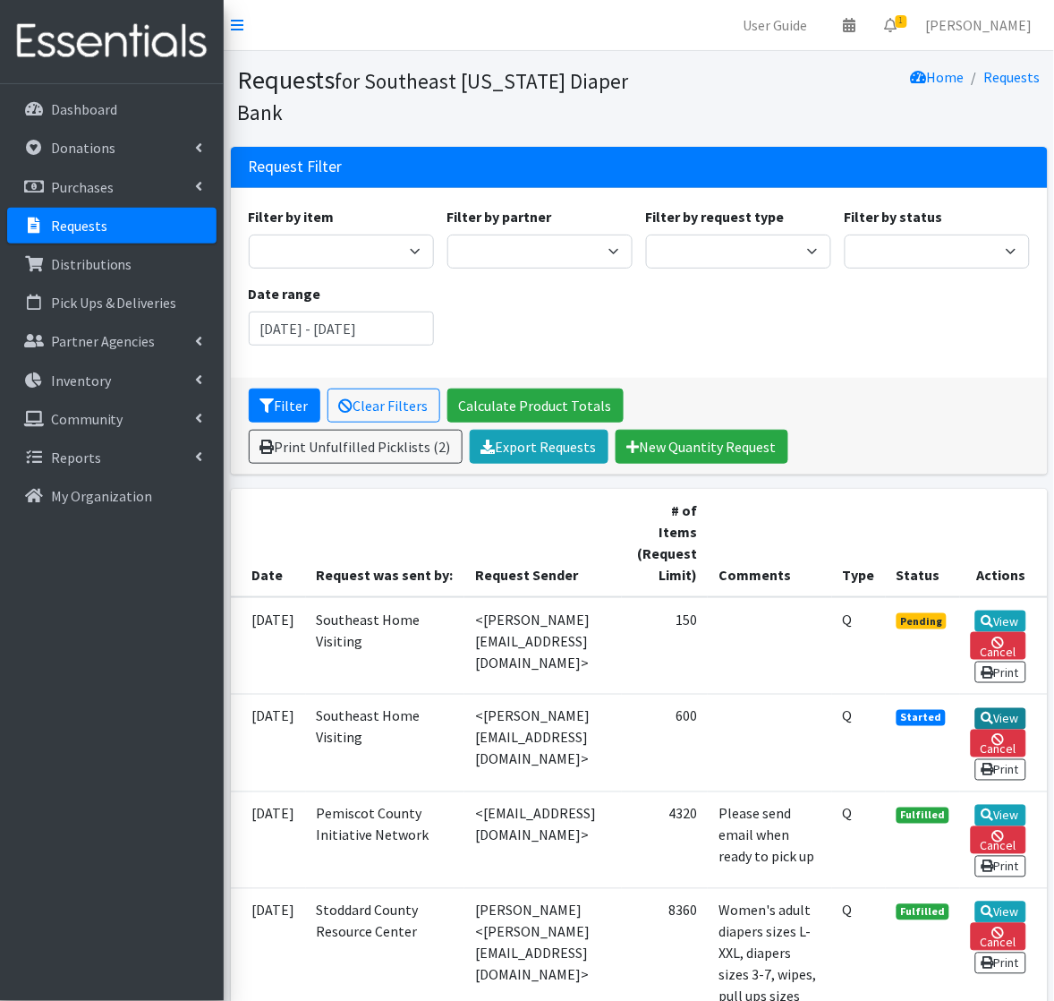
click at [1010, 730] on link "View" at bounding box center [1001, 718] width 51 height 21
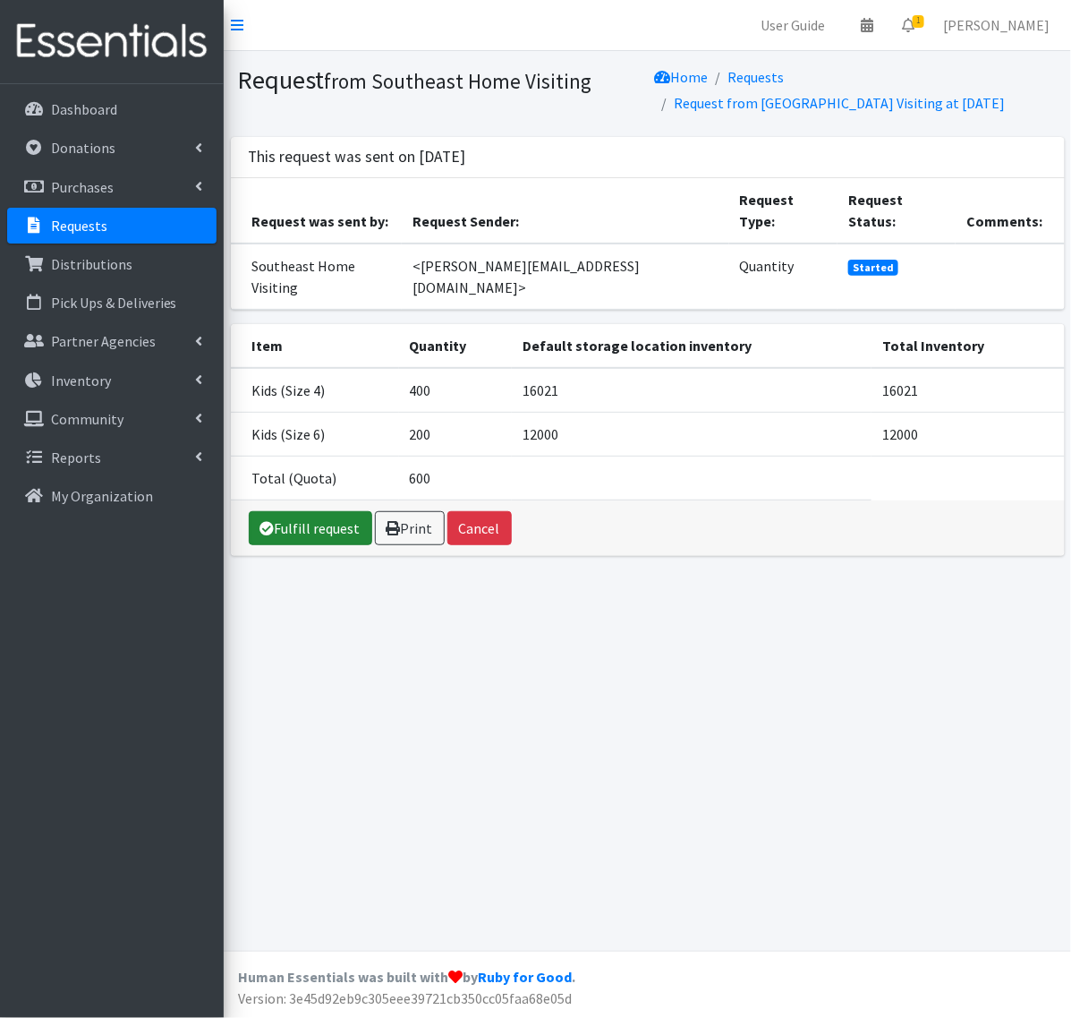
click at [293, 511] on link "Fulfill request" at bounding box center [311, 528] width 124 height 34
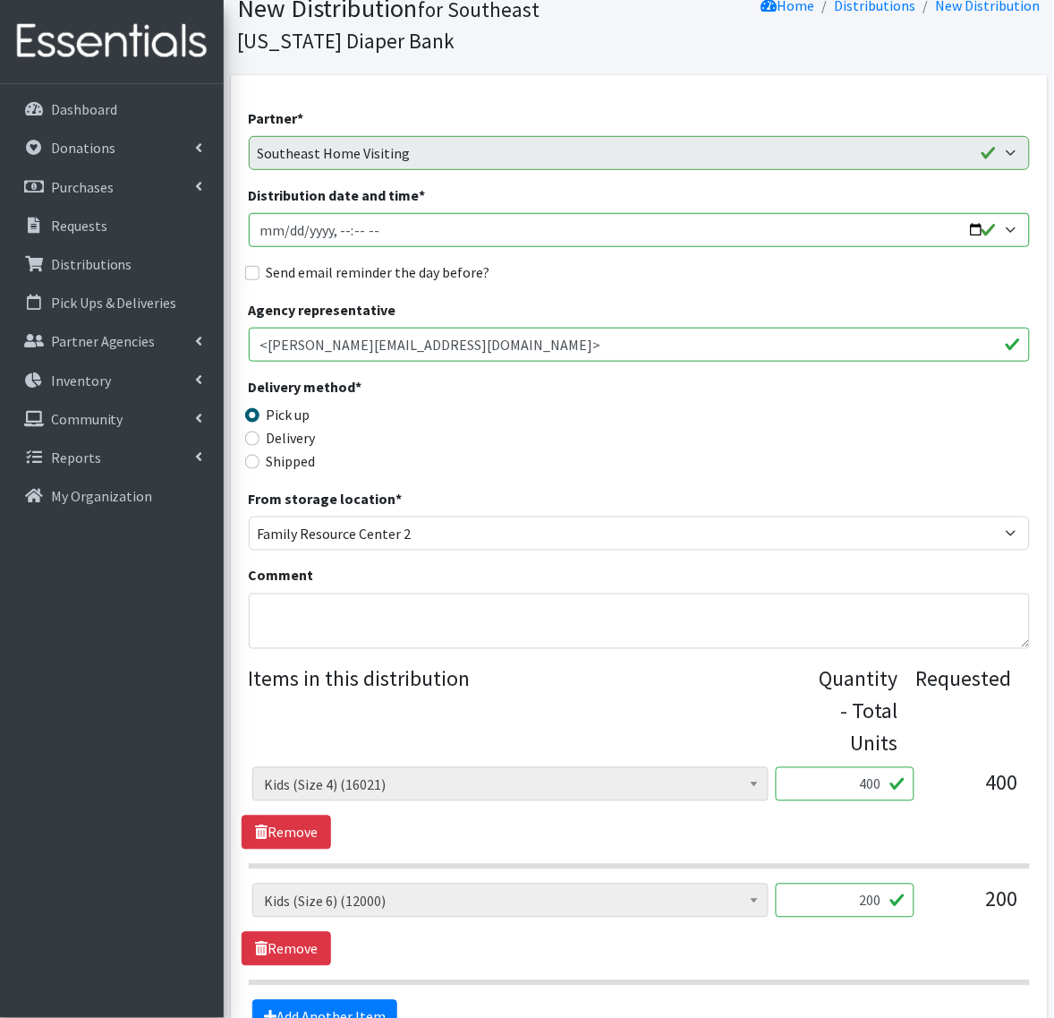
scroll to position [332, 0]
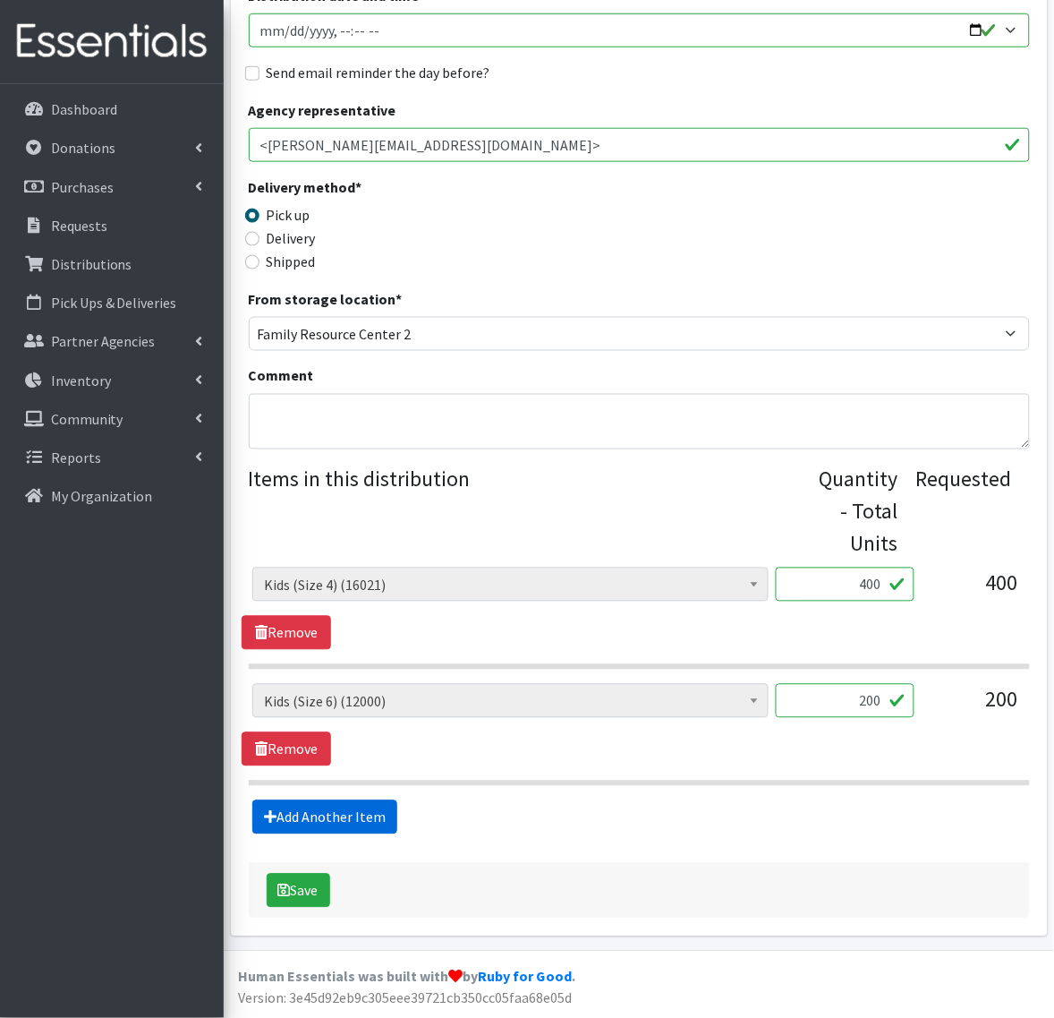
click at [320, 821] on link "Add Another Item" at bounding box center [324, 817] width 145 height 34
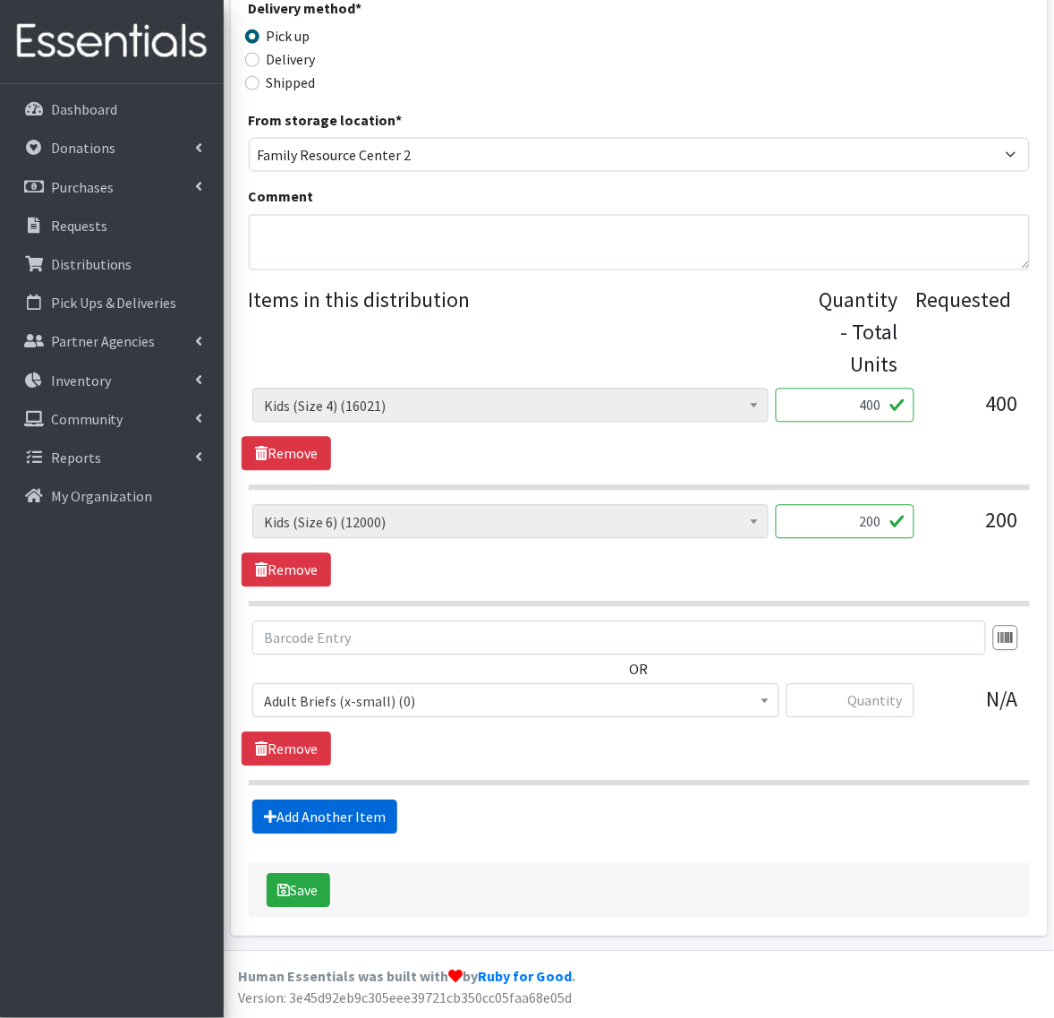
click at [329, 815] on link "Add Another Item" at bounding box center [324, 817] width 145 height 34
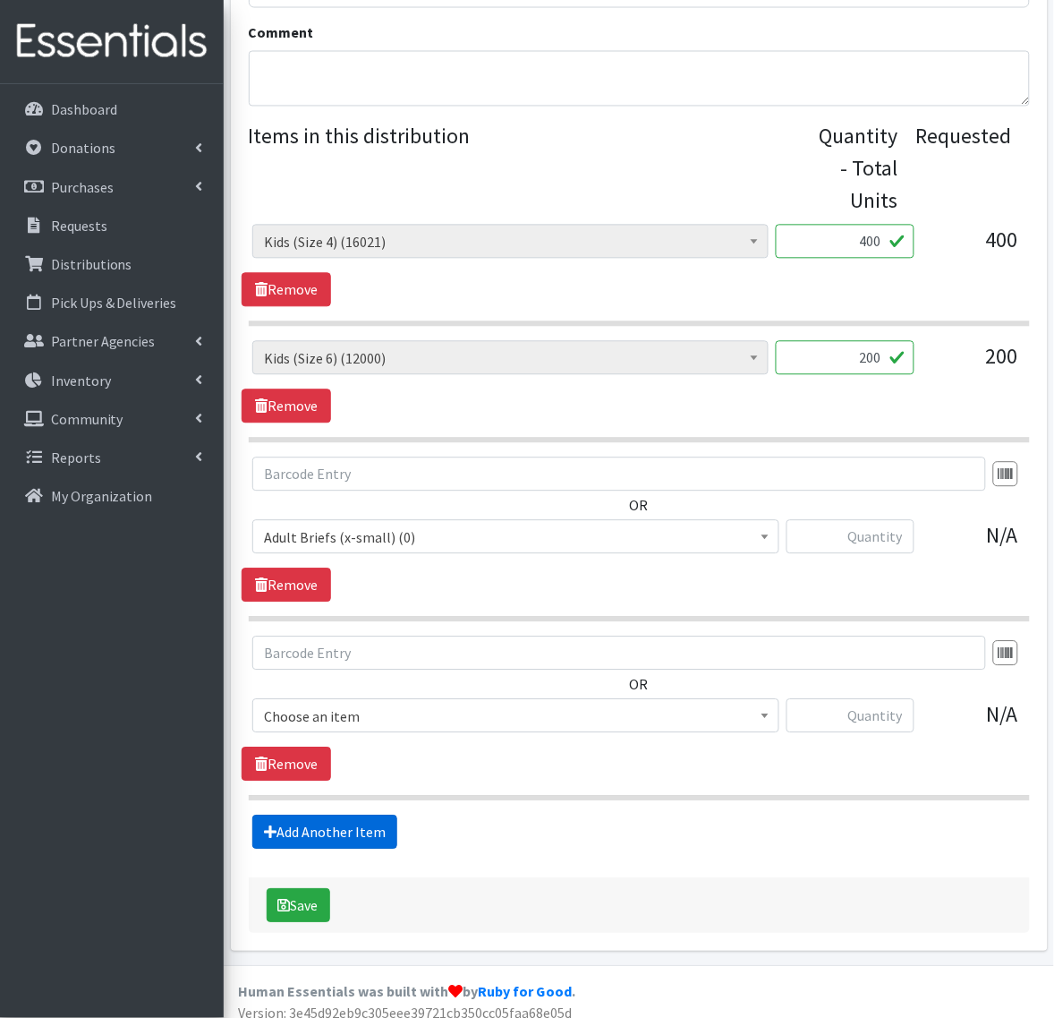
scroll to position [691, 0]
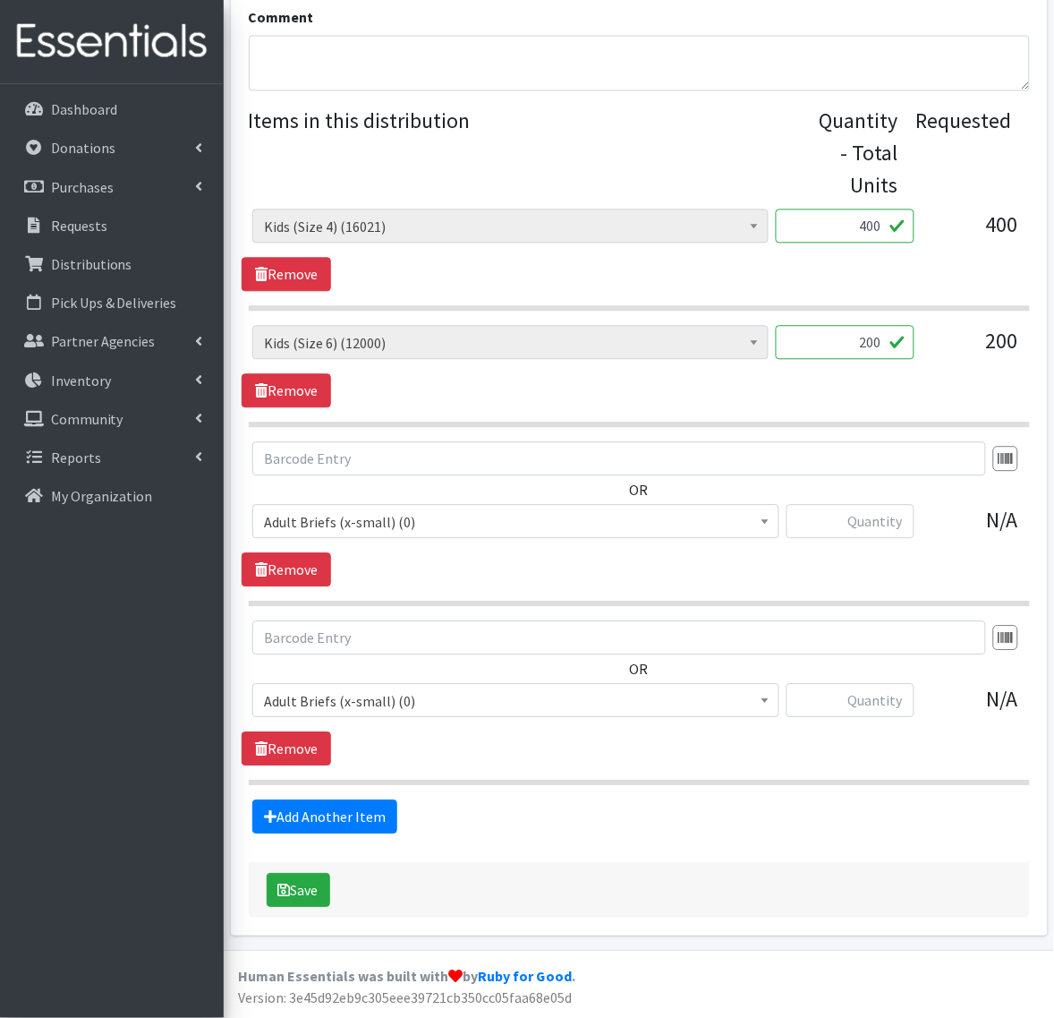
click at [343, 530] on span "Adult Briefs (x-small) (0)" at bounding box center [516, 522] width 504 height 25
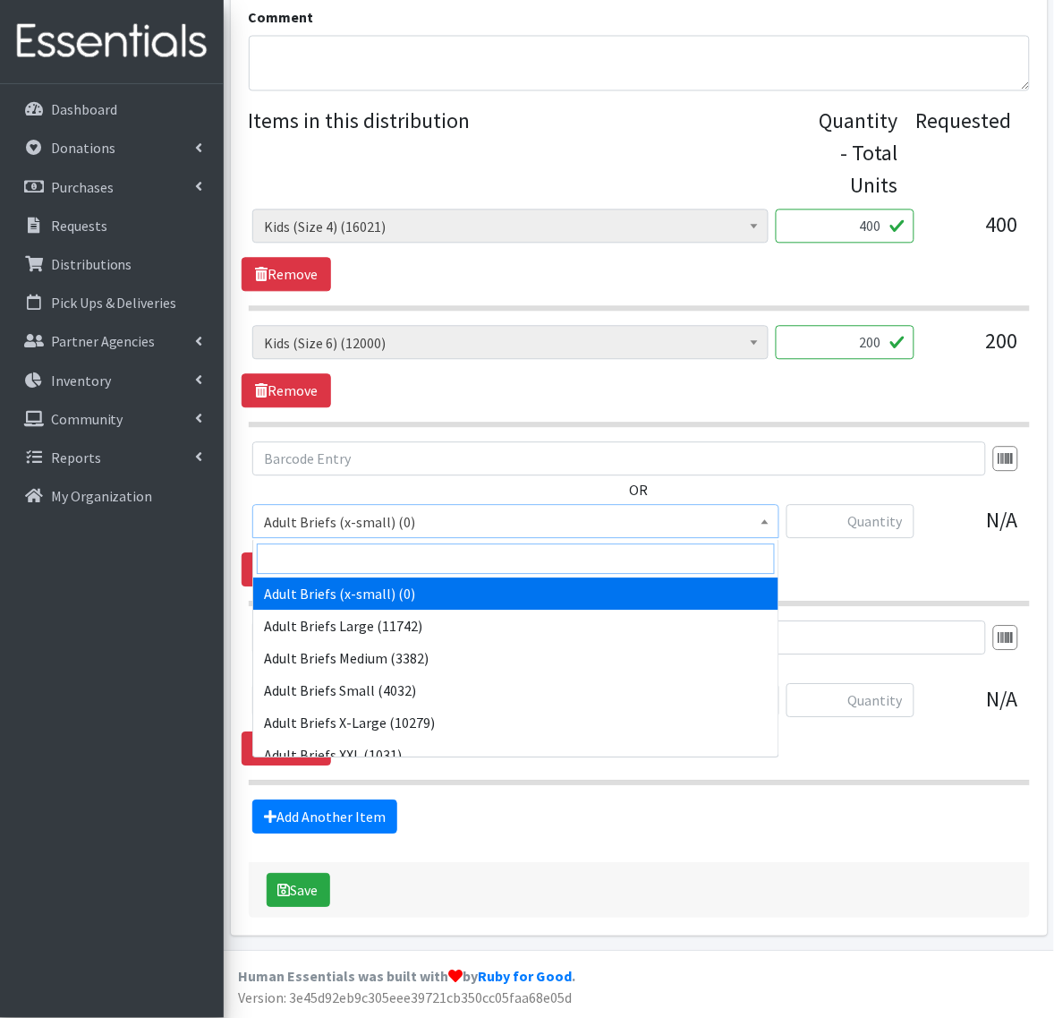
click at [318, 556] on input "search" at bounding box center [516, 559] width 518 height 30
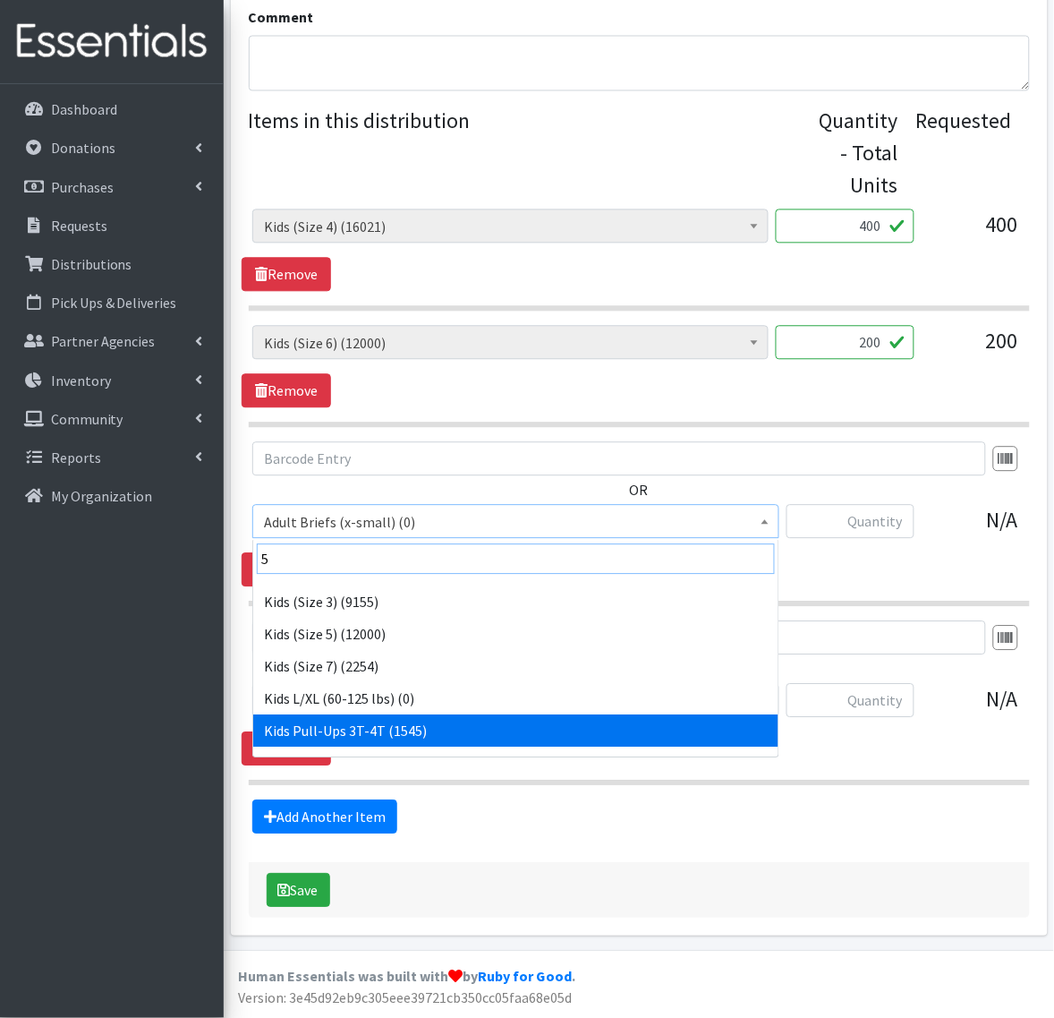
scroll to position [224, 0]
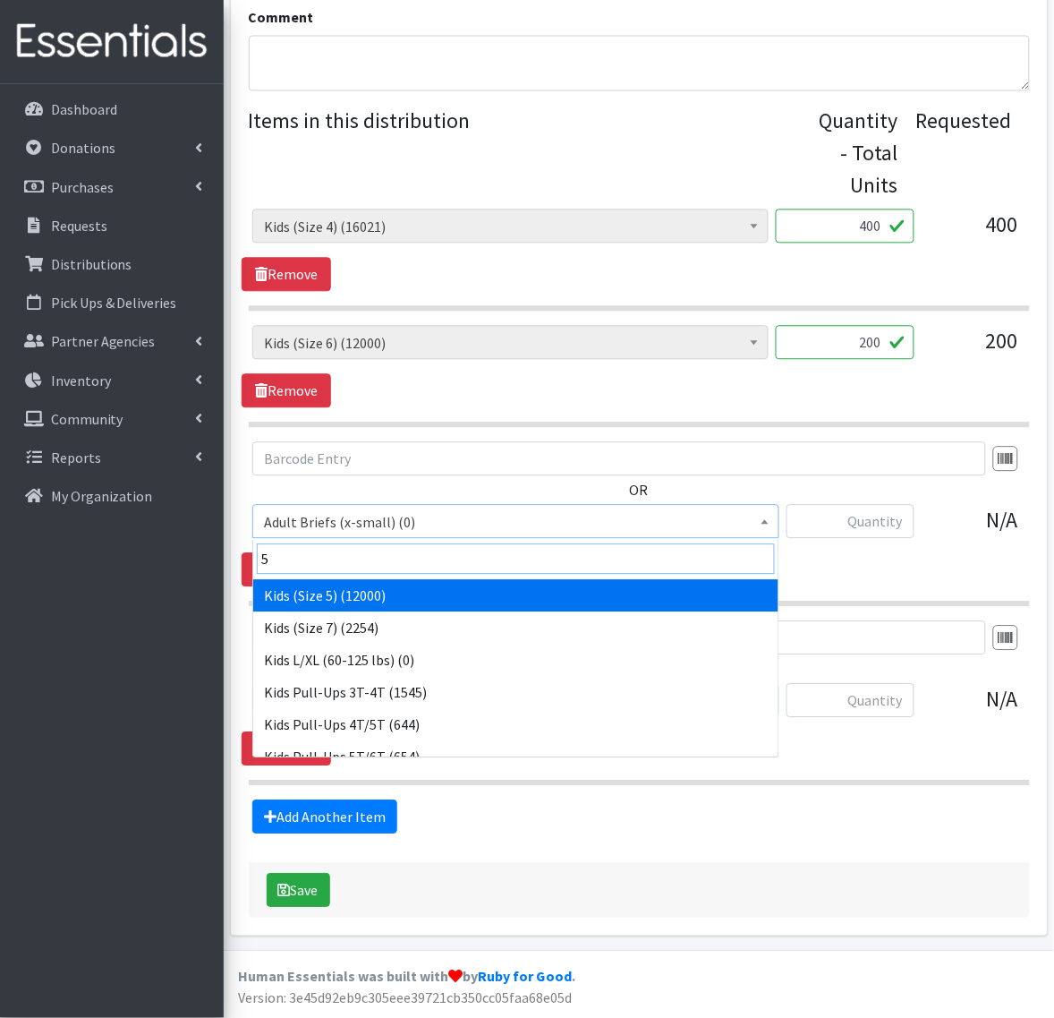
type input "5"
select select "336"
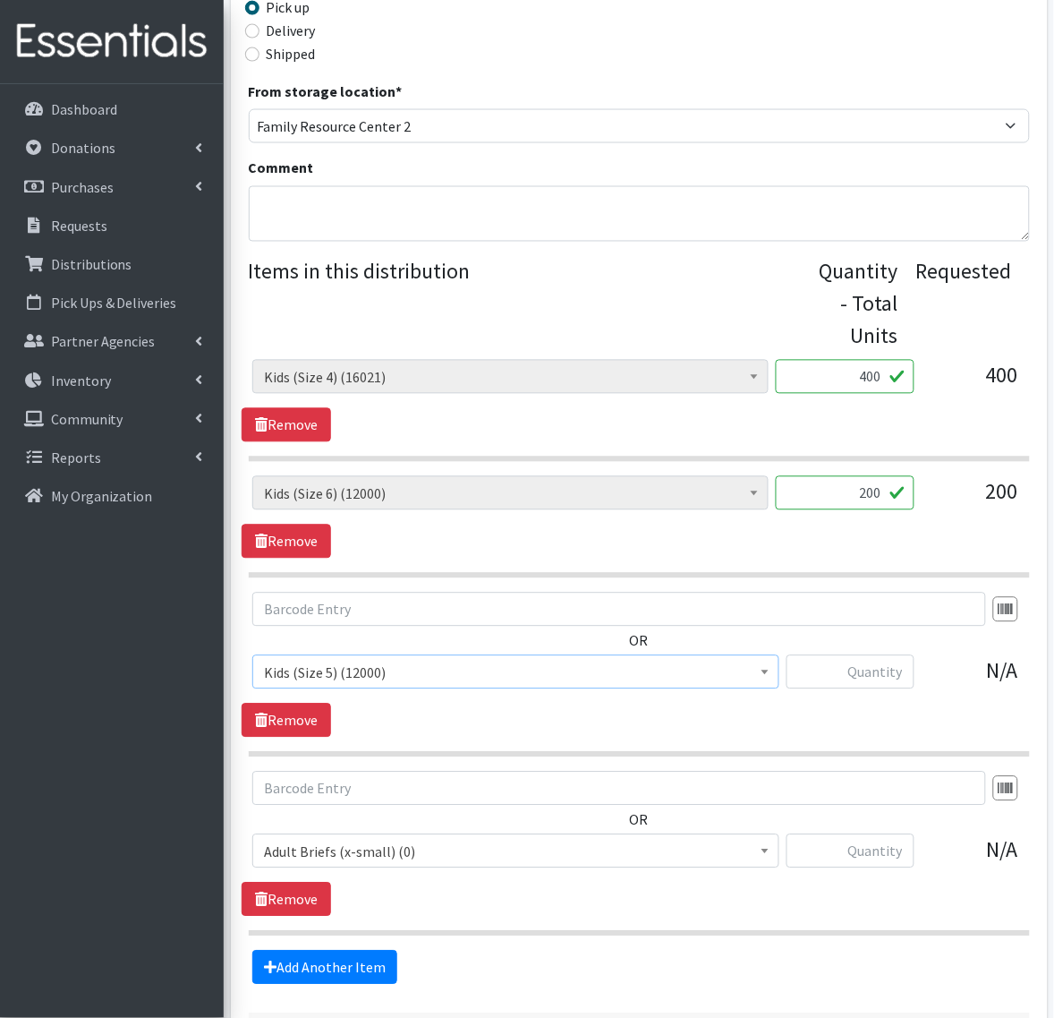
scroll to position [579, 0]
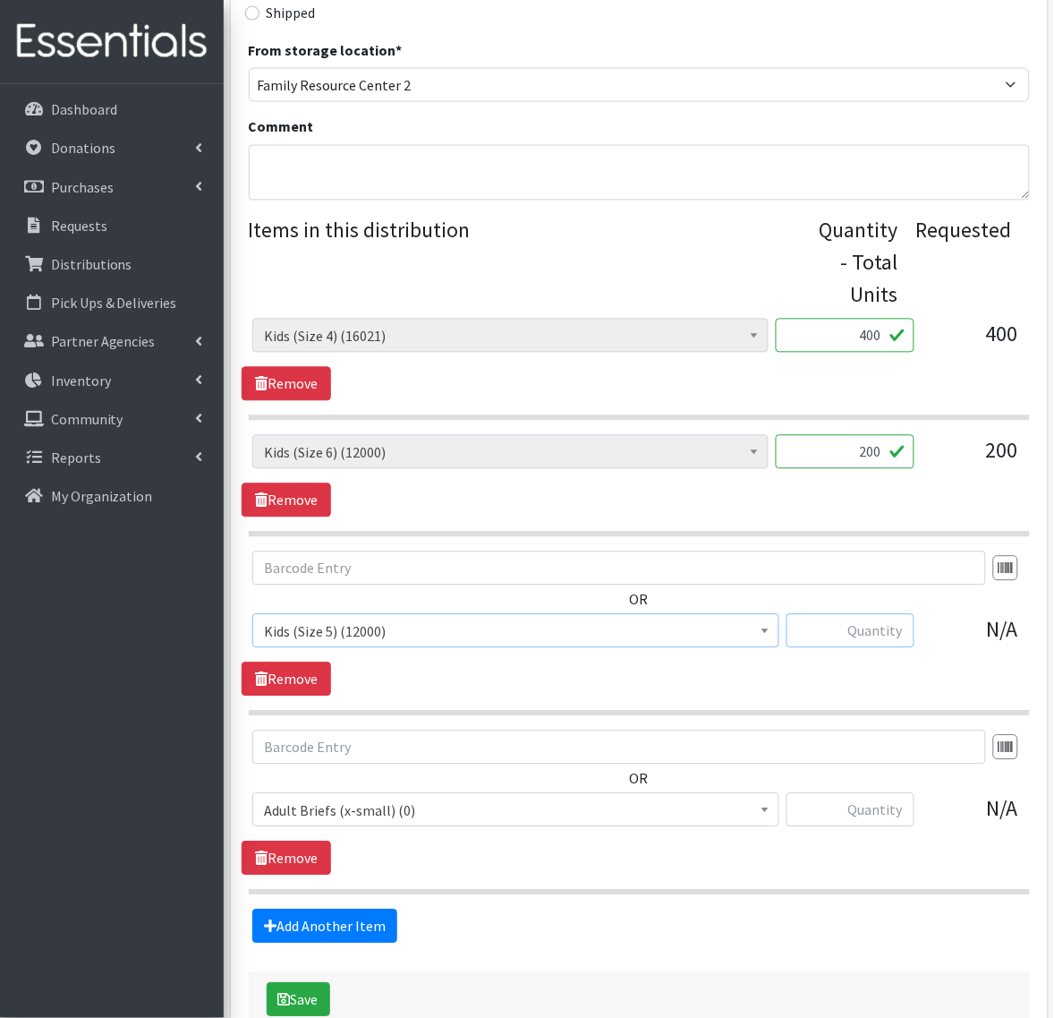
click at [841, 634] on input "text" at bounding box center [851, 631] width 128 height 34
type input "150"
click at [431, 808] on span "Adult Briefs (x-small) (0)" at bounding box center [516, 810] width 504 height 25
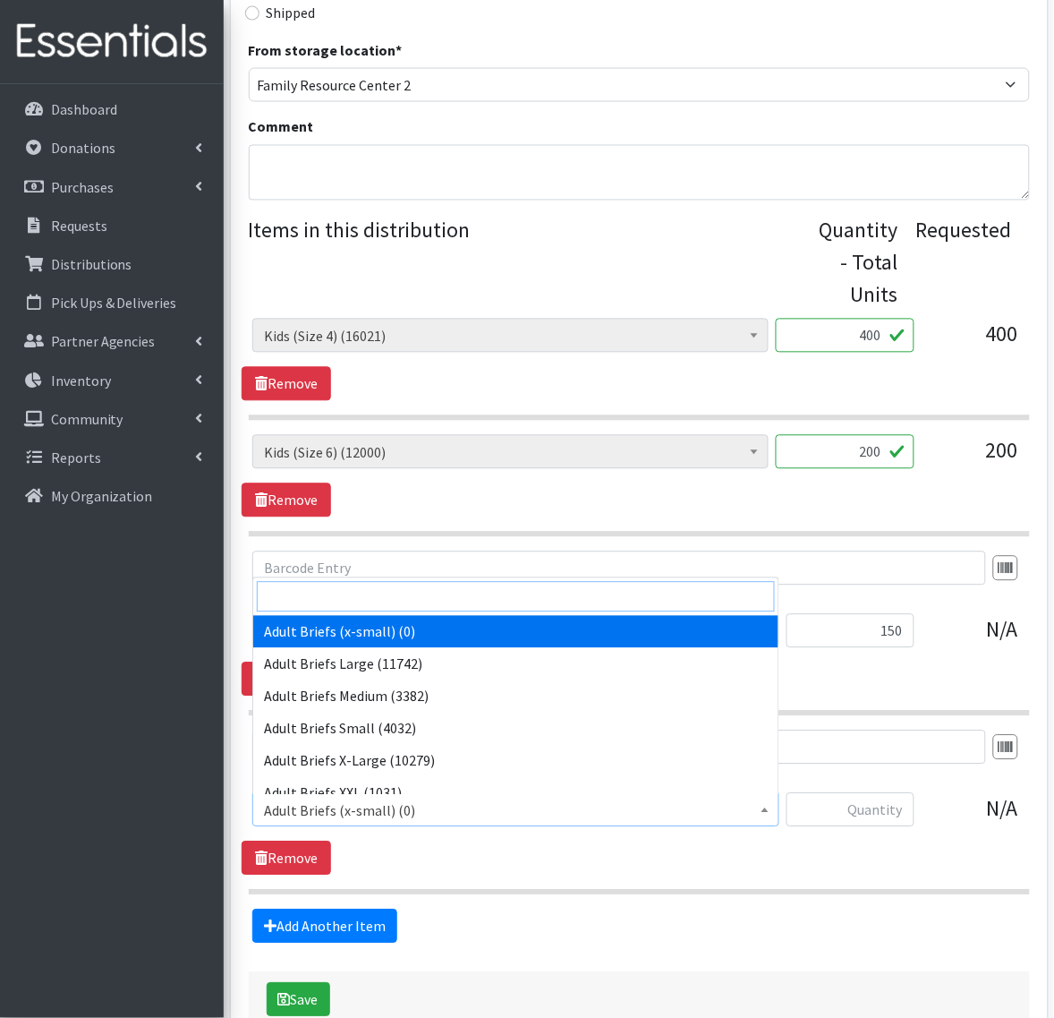
click at [323, 605] on input "search" at bounding box center [516, 597] width 518 height 30
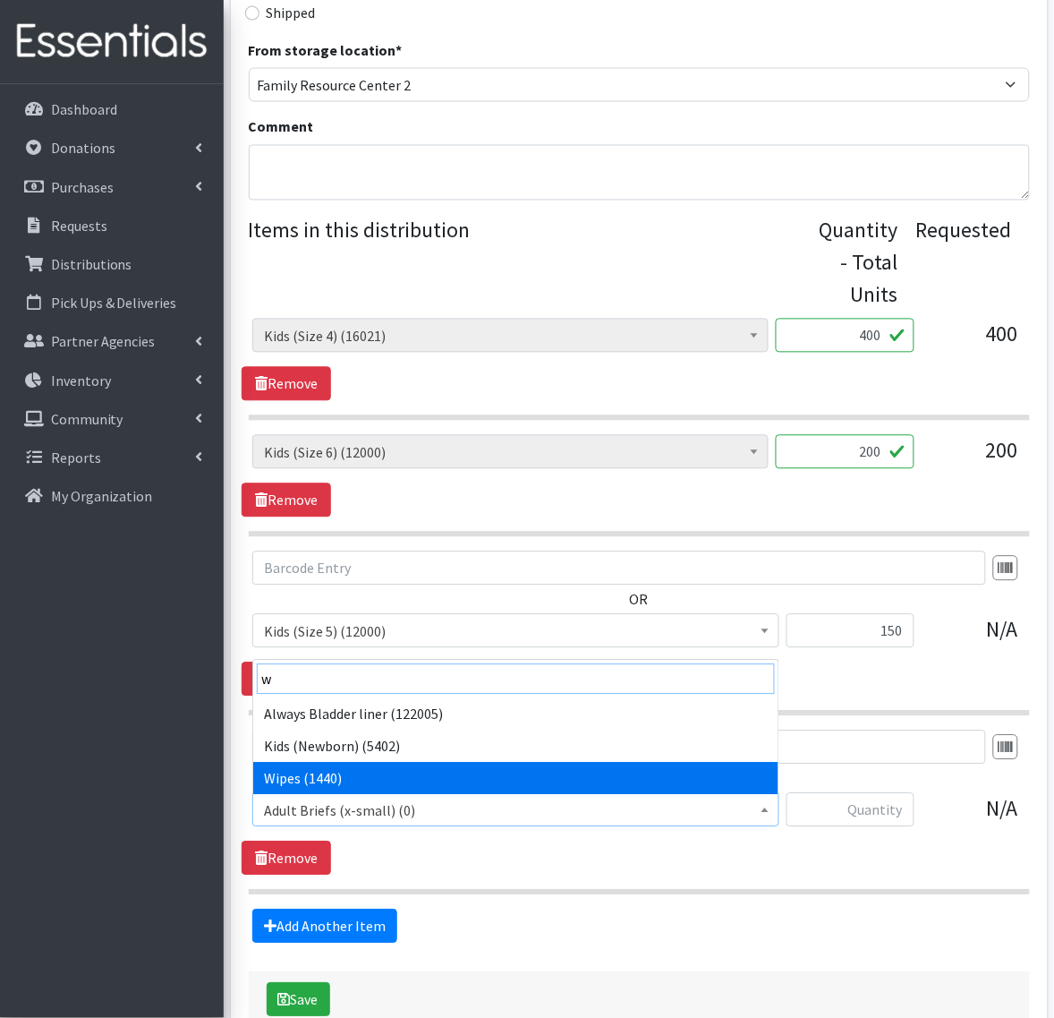
type input "w"
select select "4717"
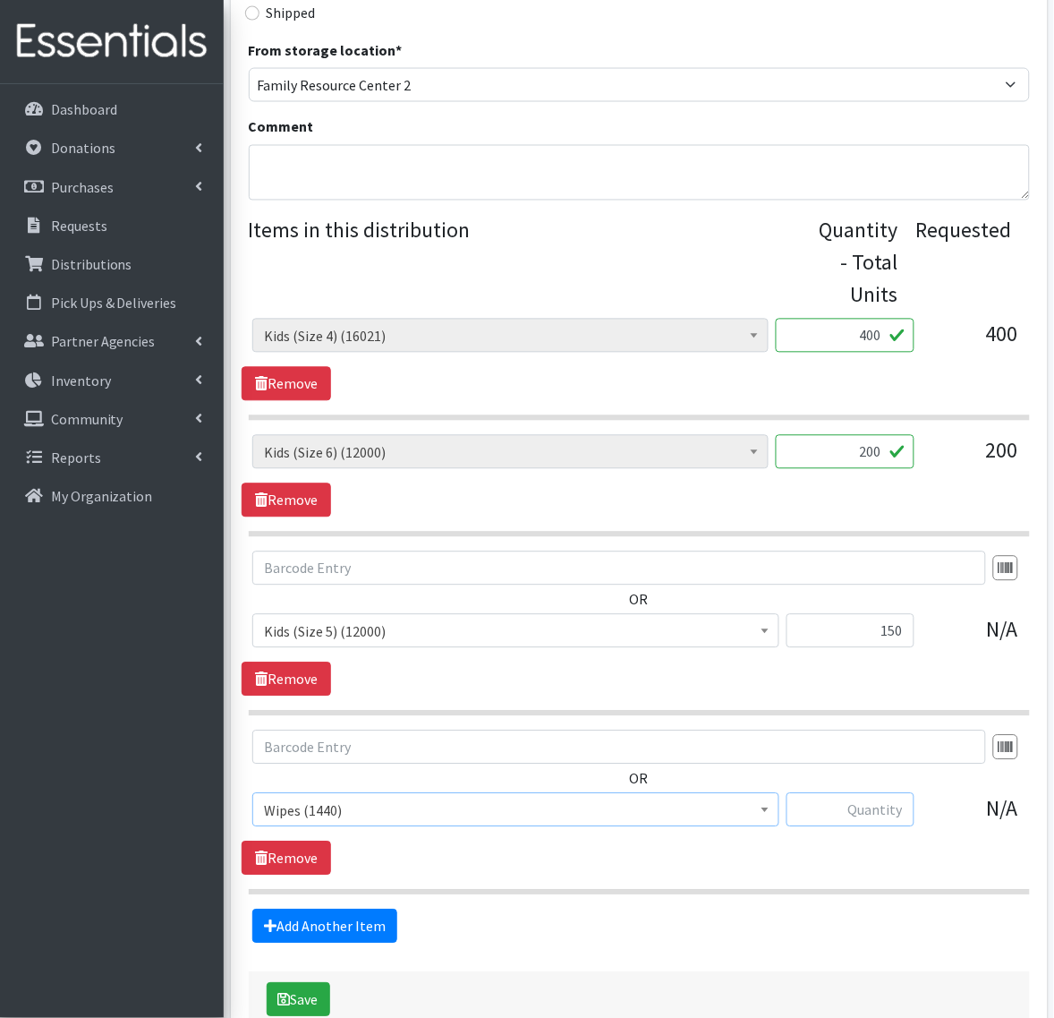
click at [856, 815] on input "text" at bounding box center [851, 810] width 128 height 34
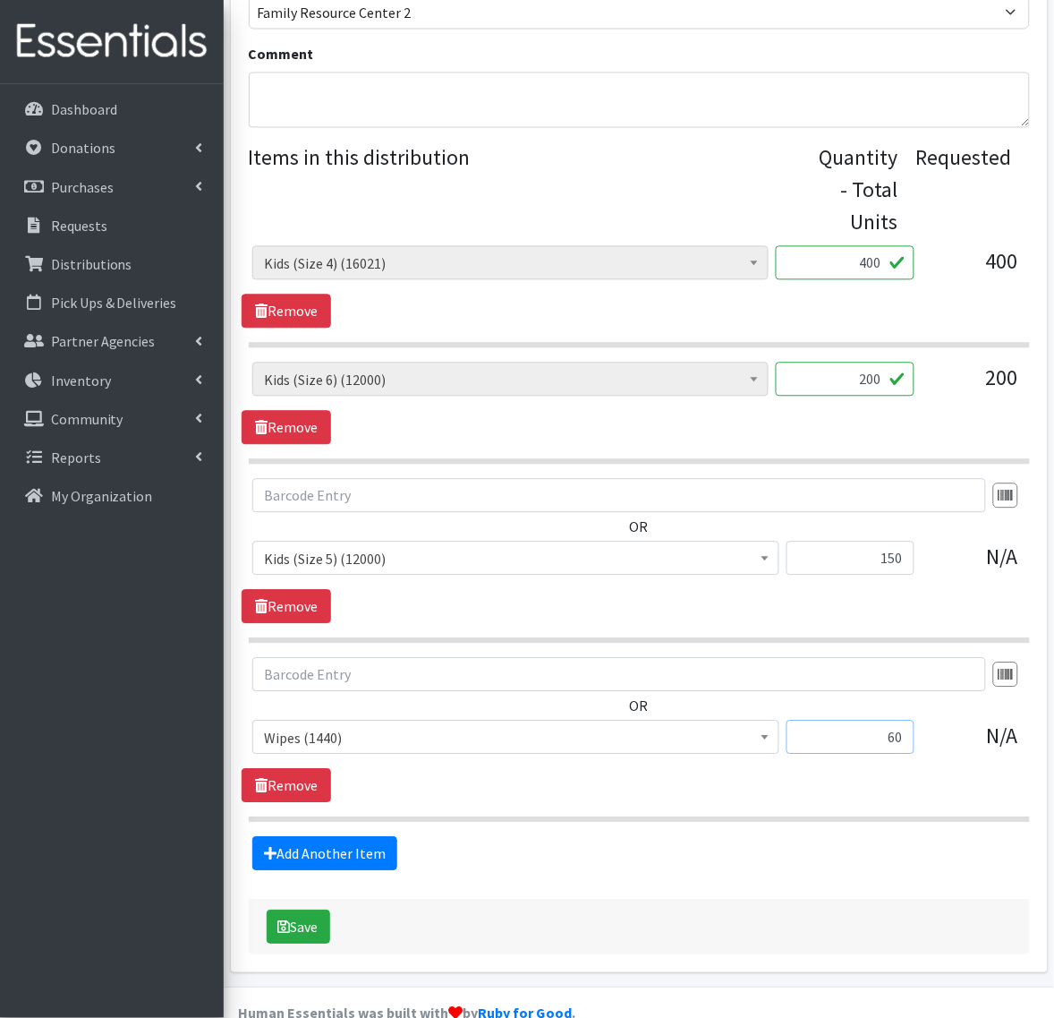
scroll to position [691, 0]
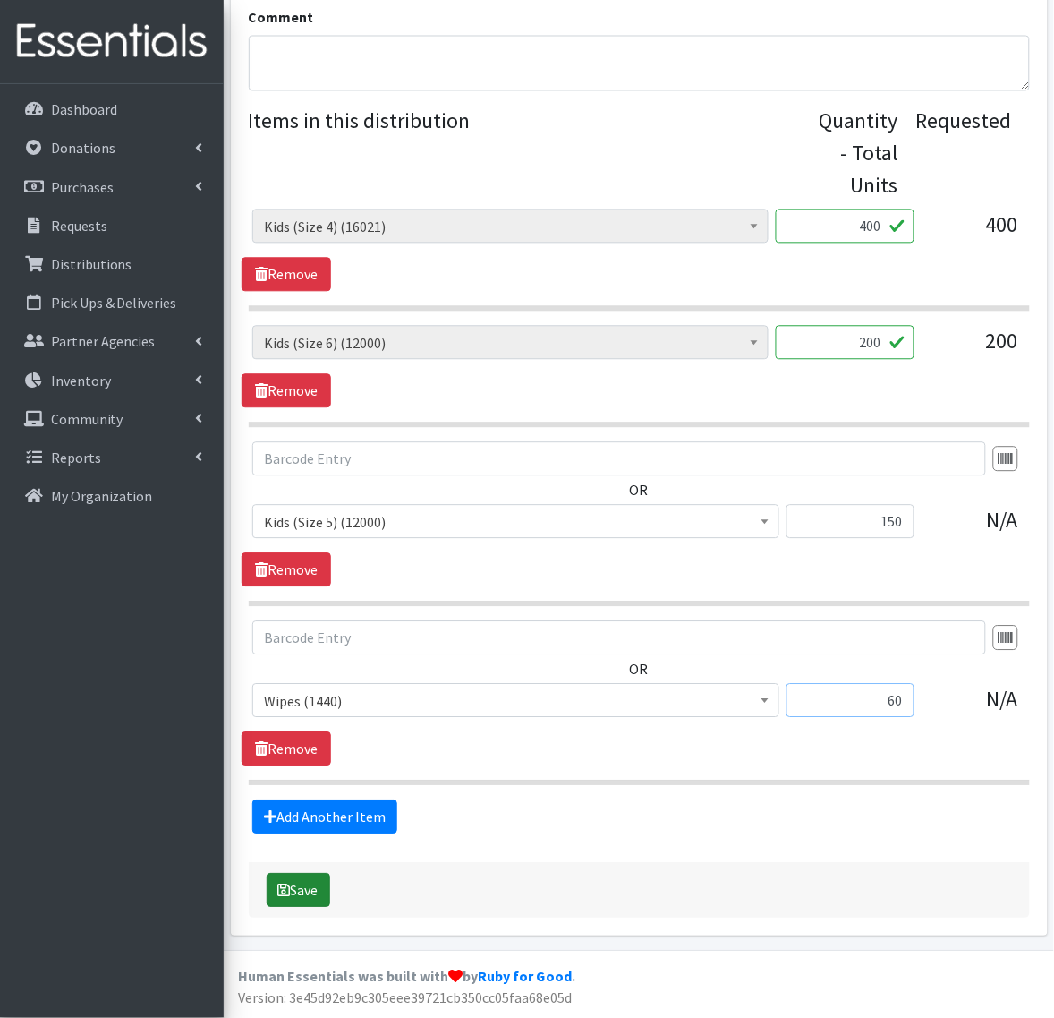
type input "60"
click at [285, 888] on icon "submit" at bounding box center [284, 890] width 13 height 14
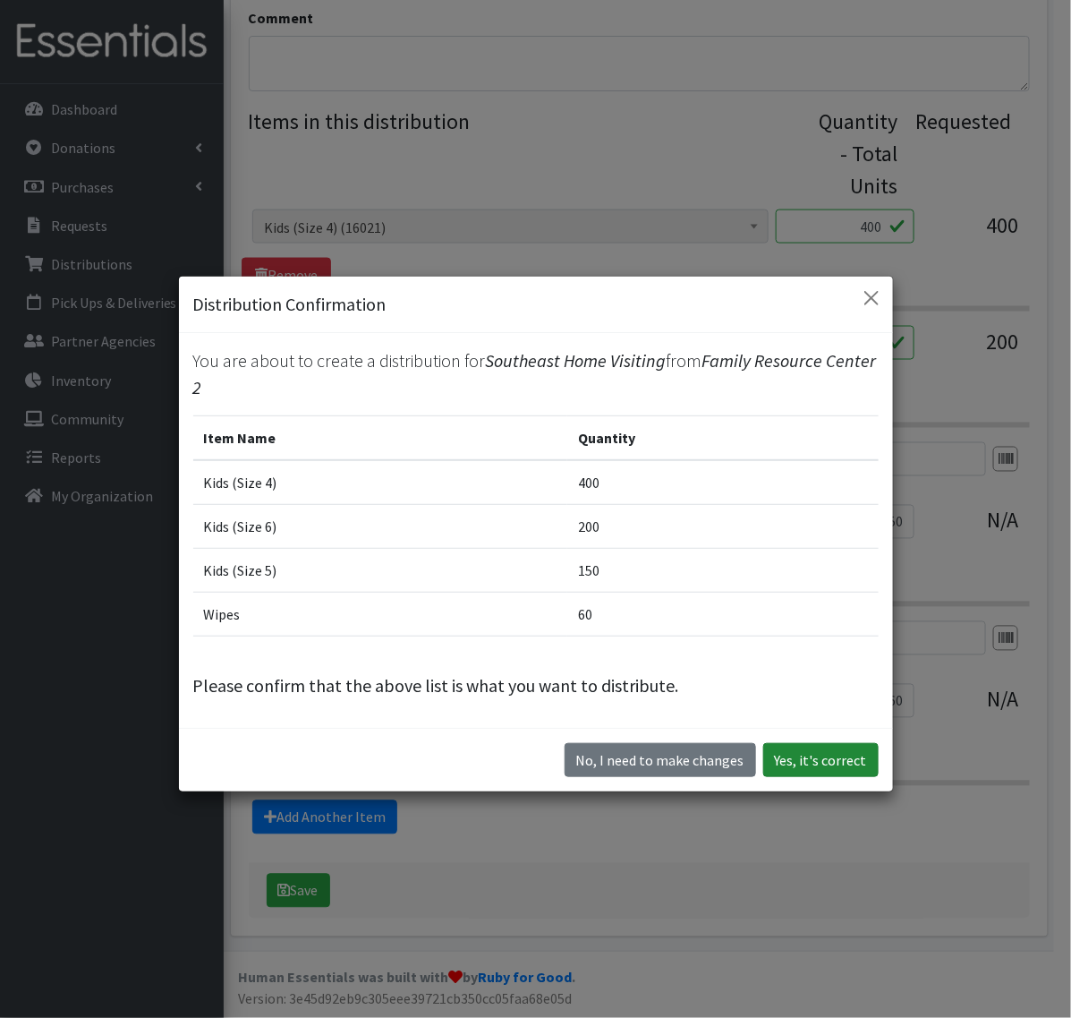
click at [828, 766] on button "Yes, it's correct" at bounding box center [821, 760] width 115 height 34
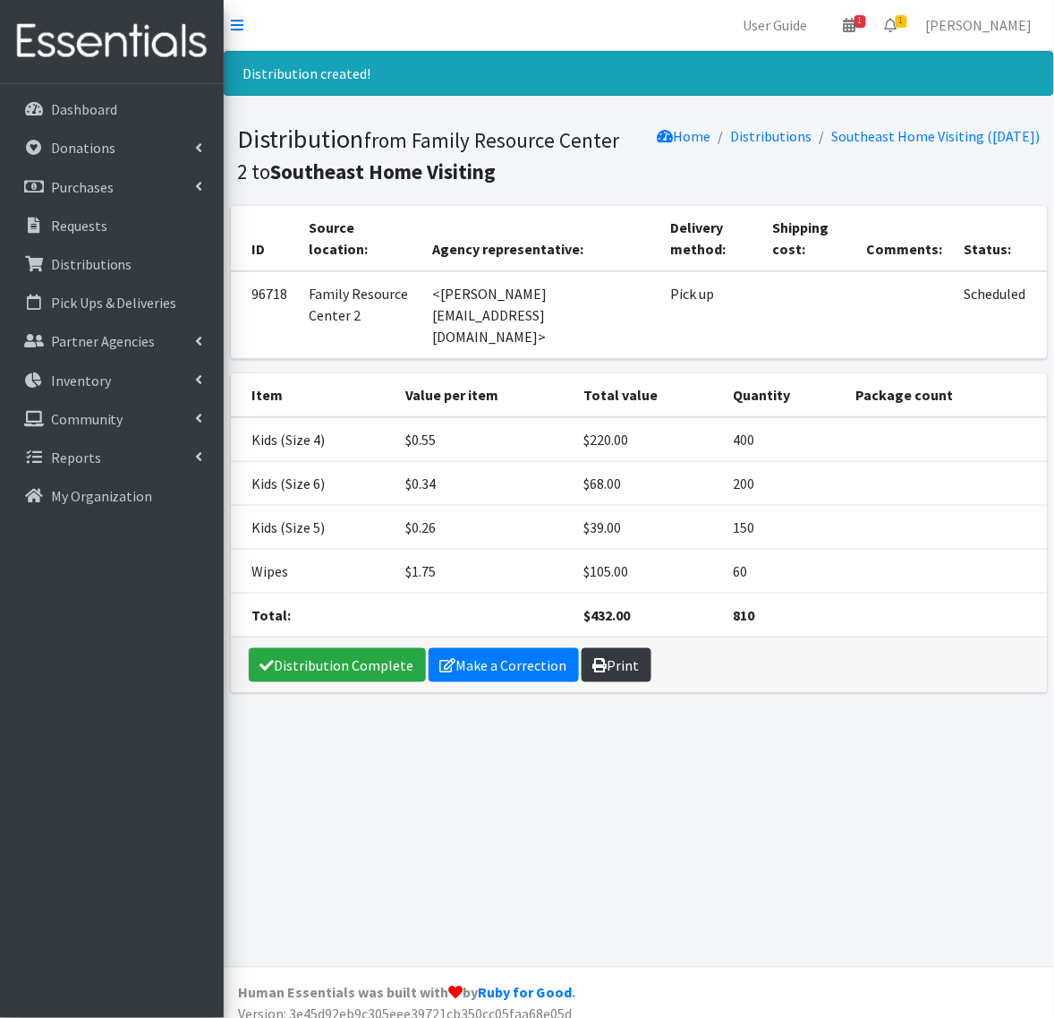
click at [620, 664] on link "Print" at bounding box center [617, 665] width 70 height 34
click at [298, 677] on link "Distribution Complete" at bounding box center [337, 665] width 177 height 34
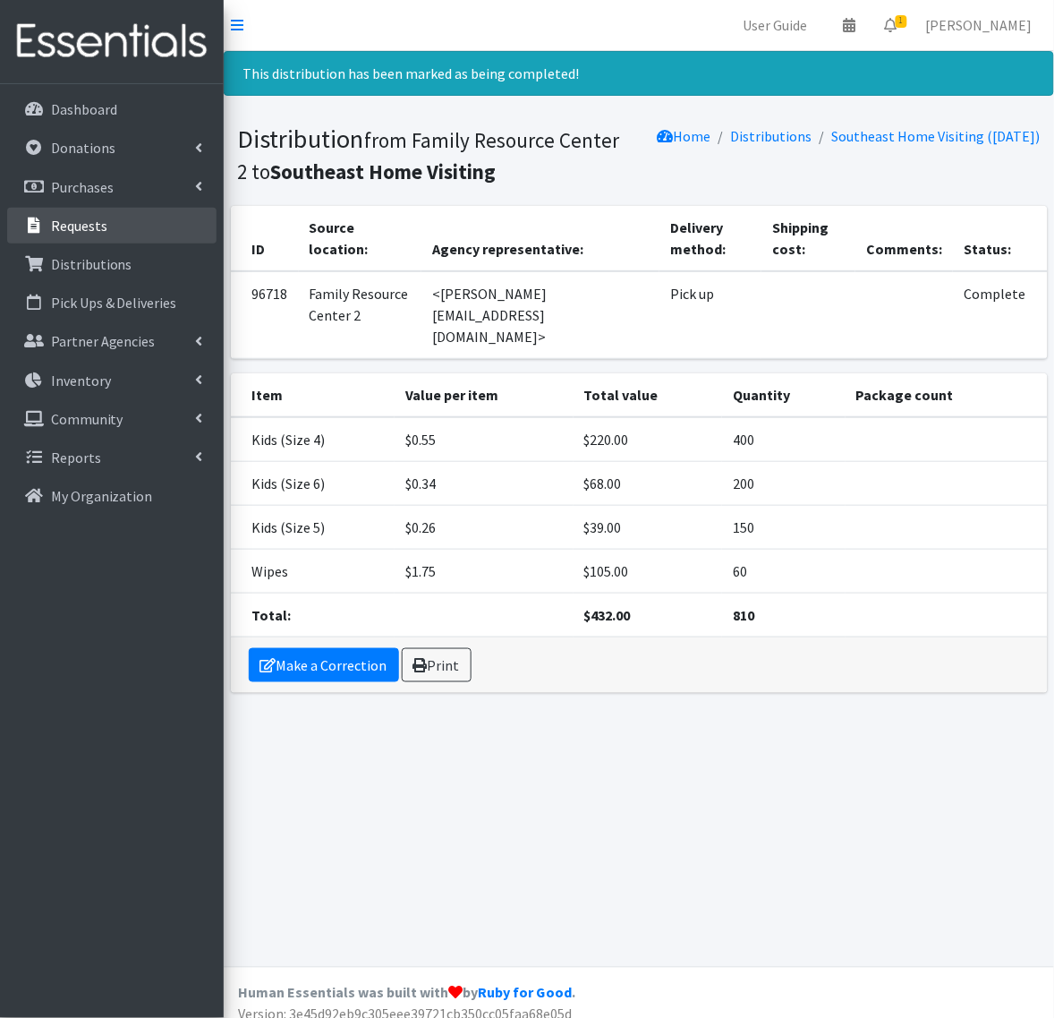
click at [74, 233] on p "Requests" at bounding box center [79, 226] width 56 height 18
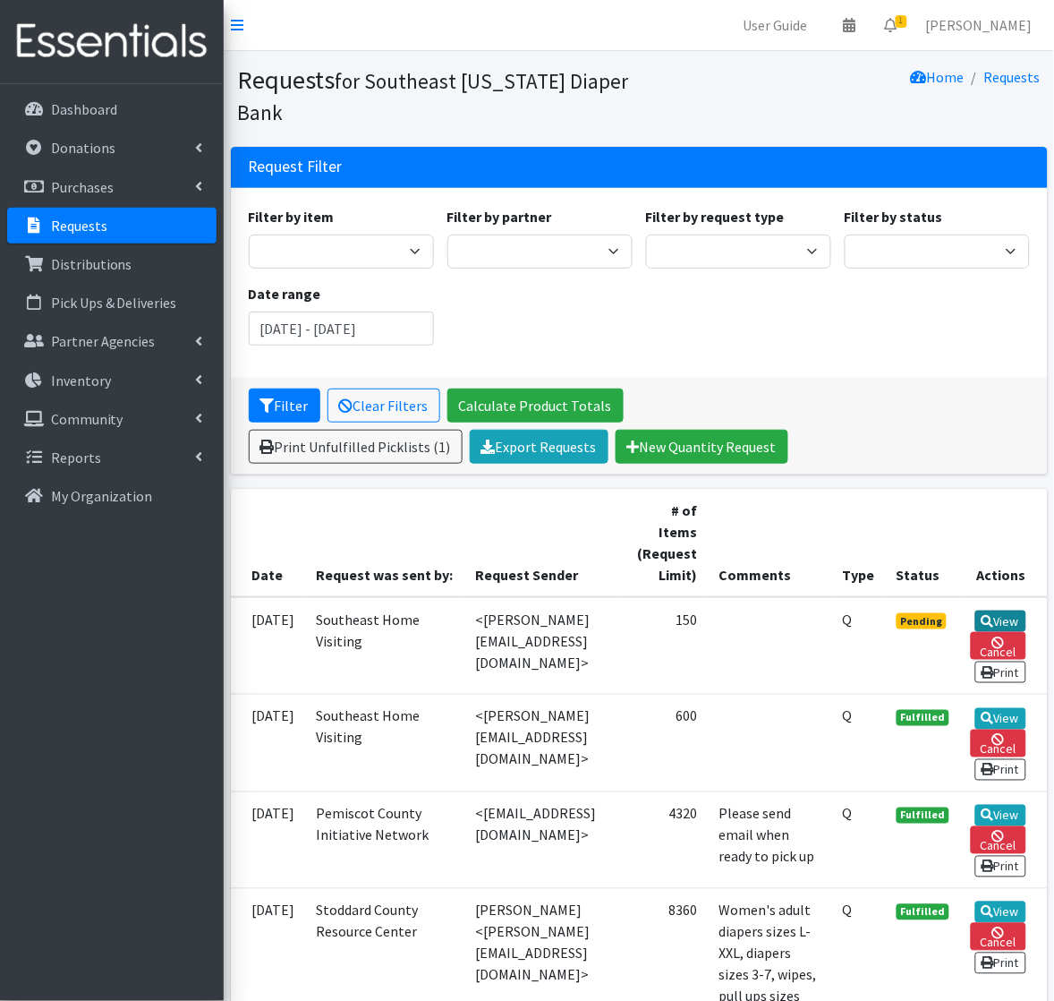
click at [1018, 627] on link "View" at bounding box center [1001, 620] width 51 height 21
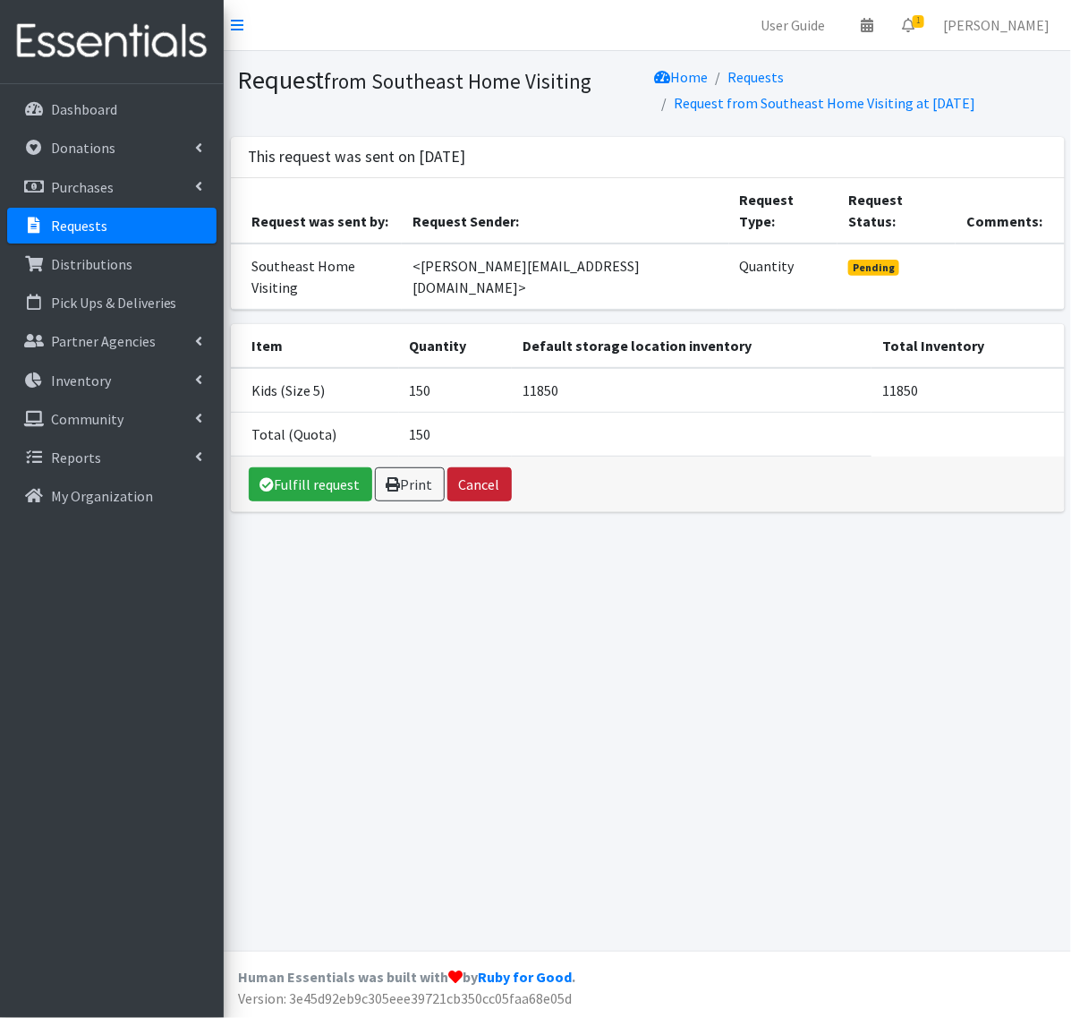
click at [470, 467] on button "Cancel" at bounding box center [480, 484] width 64 height 34
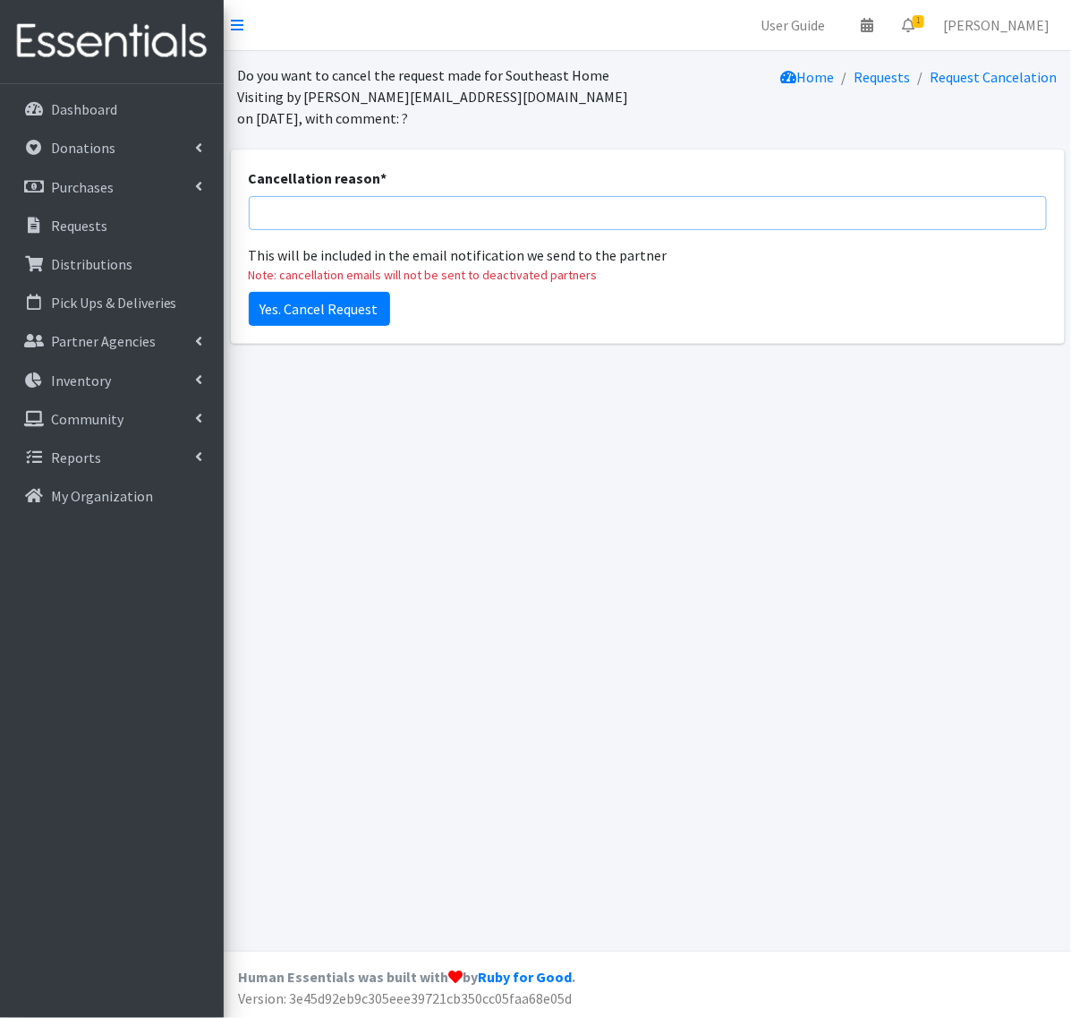
click at [345, 206] on input "Cancellation reason *" at bounding box center [648, 213] width 798 height 34
type input "consolidated into one order"
click at [331, 311] on input "Yes. Cancel Request" at bounding box center [319, 309] width 141 height 34
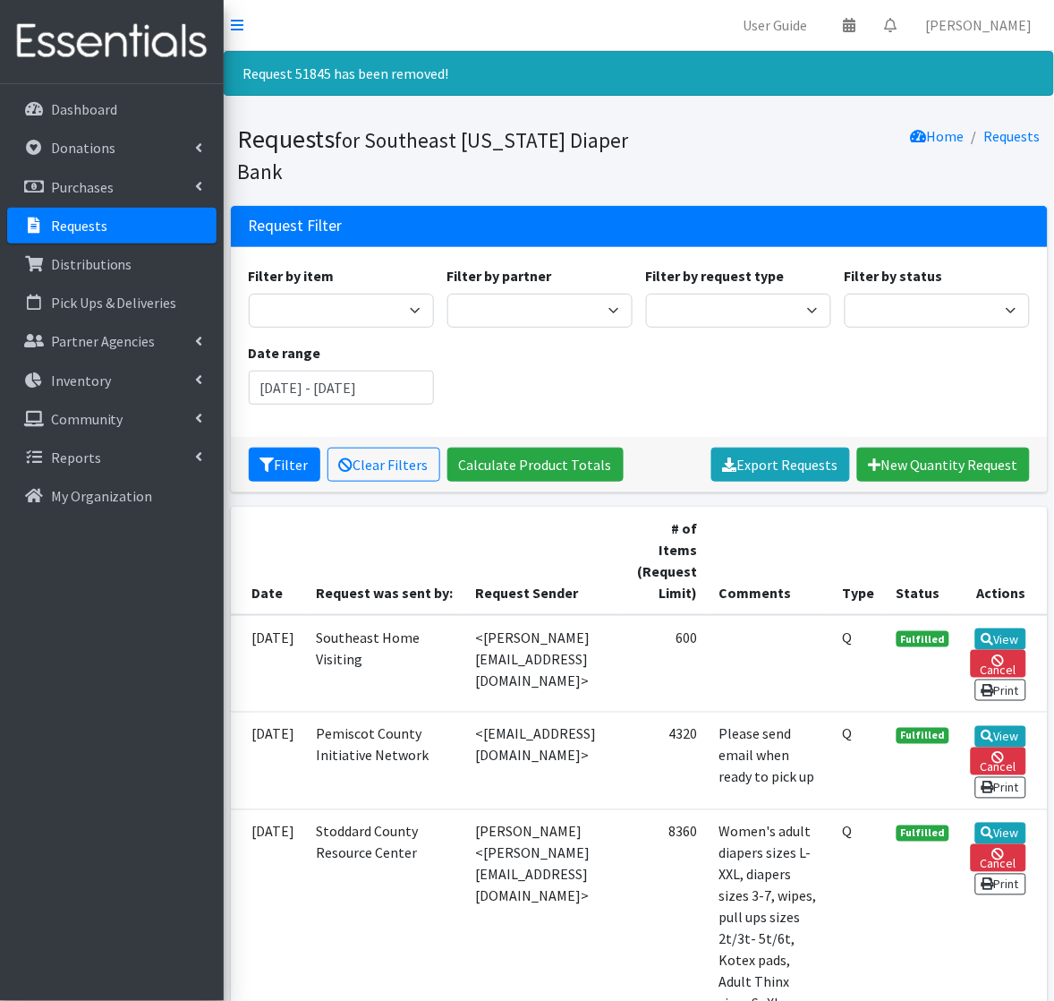
click at [92, 220] on p "Requests" at bounding box center [79, 226] width 56 height 18
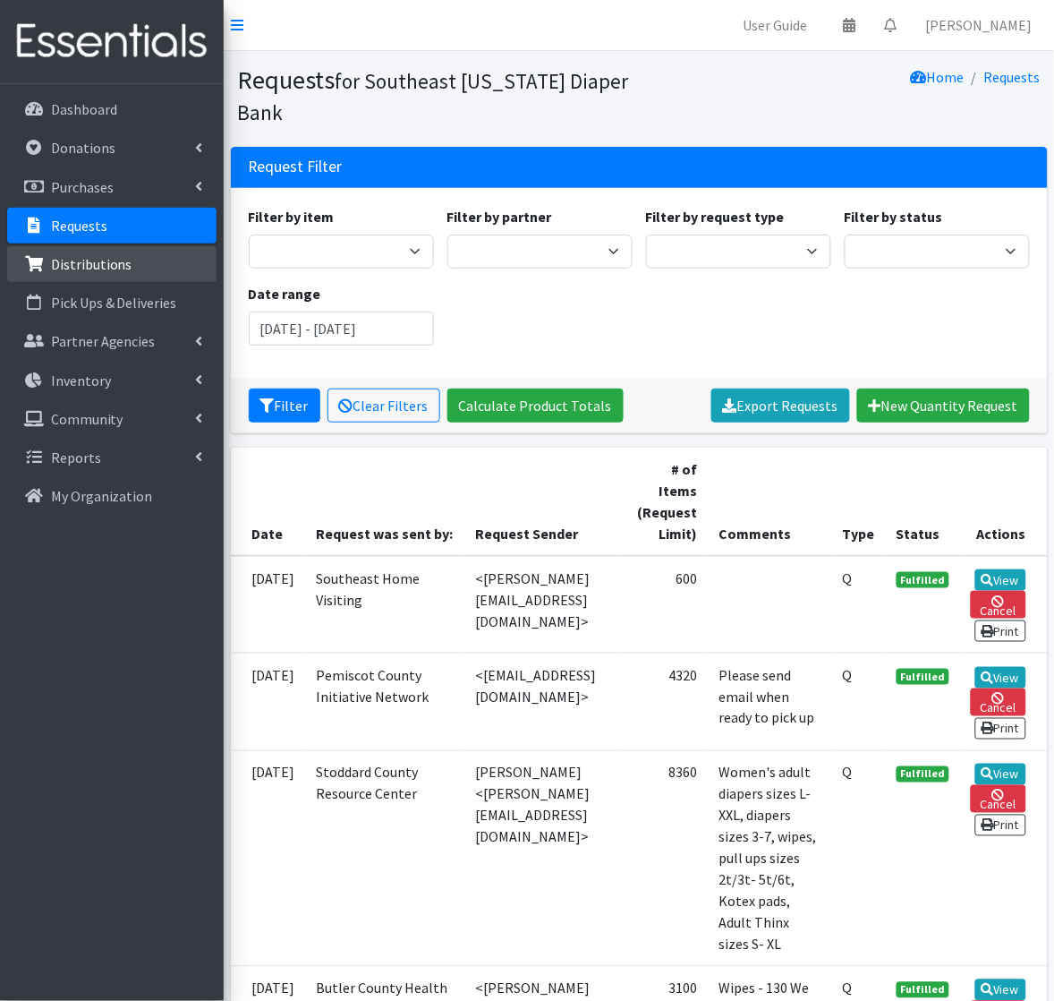
click at [83, 255] on p "Distributions" at bounding box center [91, 264] width 81 height 18
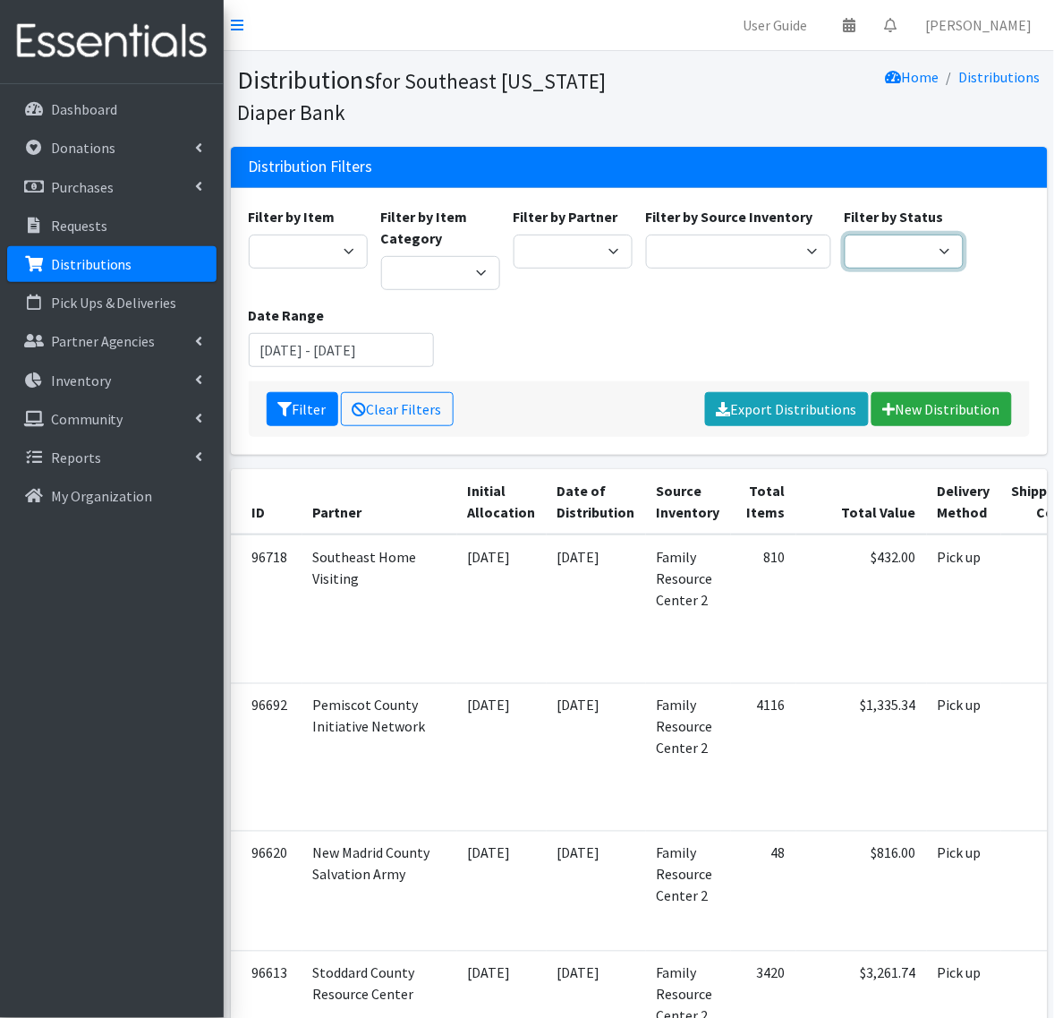
click at [900, 257] on select "Scheduled Complete" at bounding box center [904, 252] width 119 height 34
select select "5"
click at [845, 235] on select "Scheduled Complete" at bounding box center [904, 252] width 119 height 34
click at [316, 401] on button "Filter" at bounding box center [303, 409] width 72 height 34
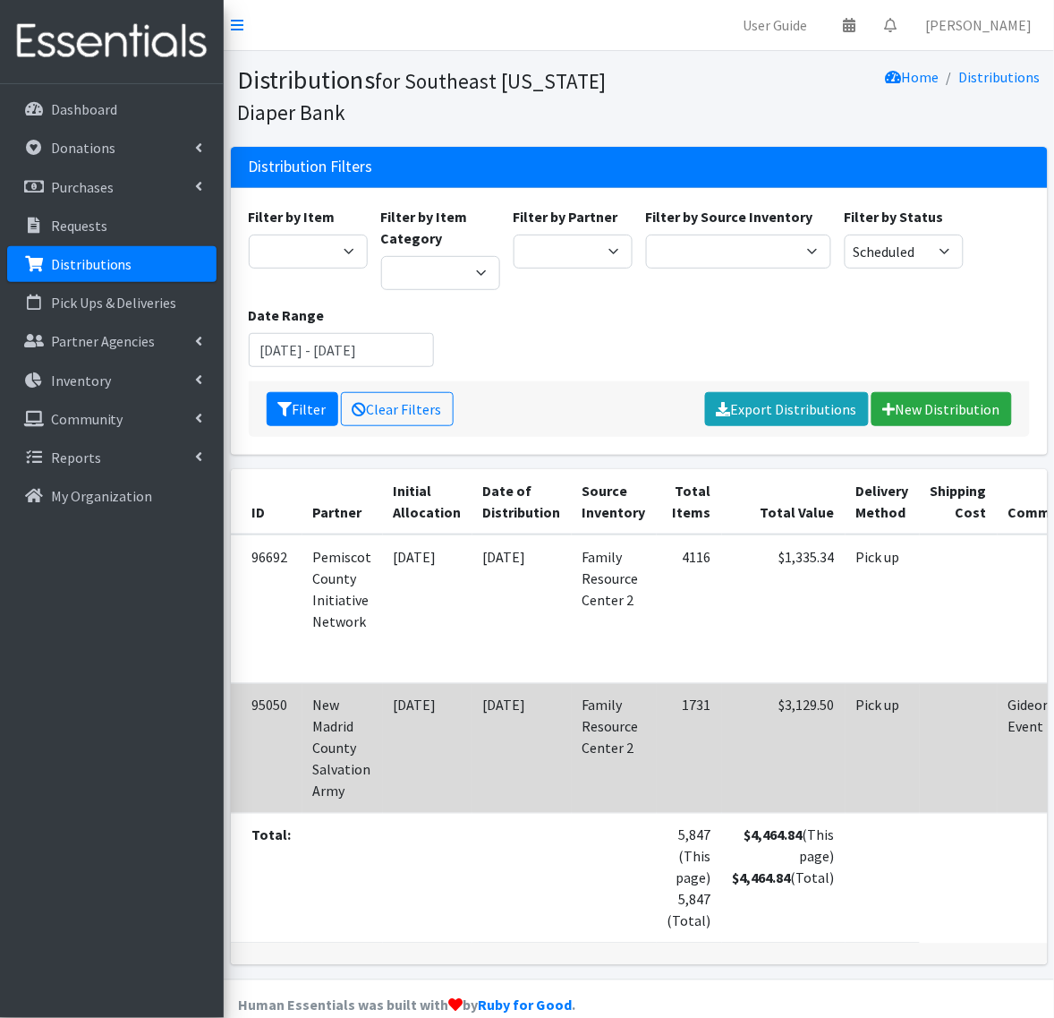
click at [851, 734] on td "Pick up" at bounding box center [883, 748] width 74 height 130
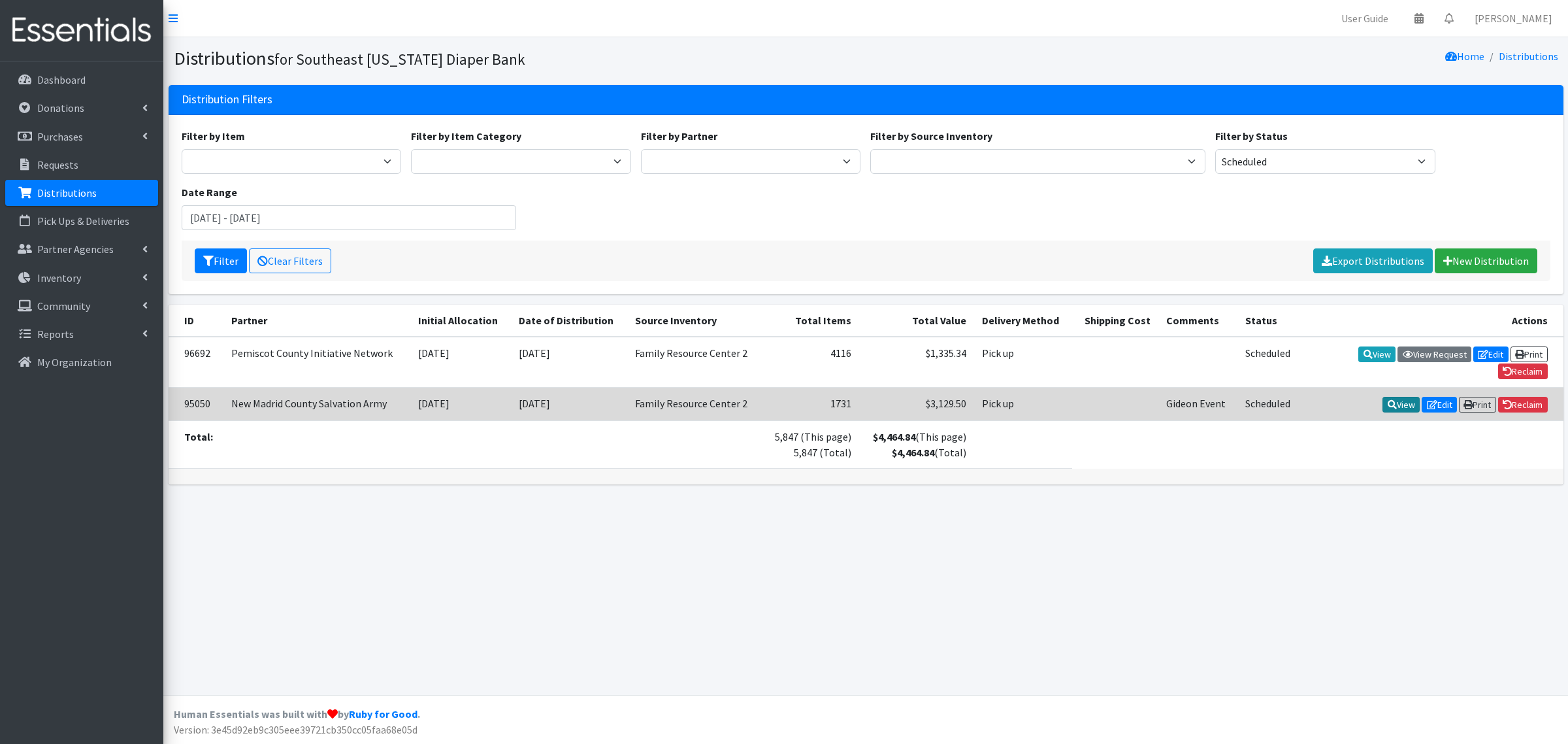
click at [769, 404] on link "View" at bounding box center [1401, 404] width 37 height 15
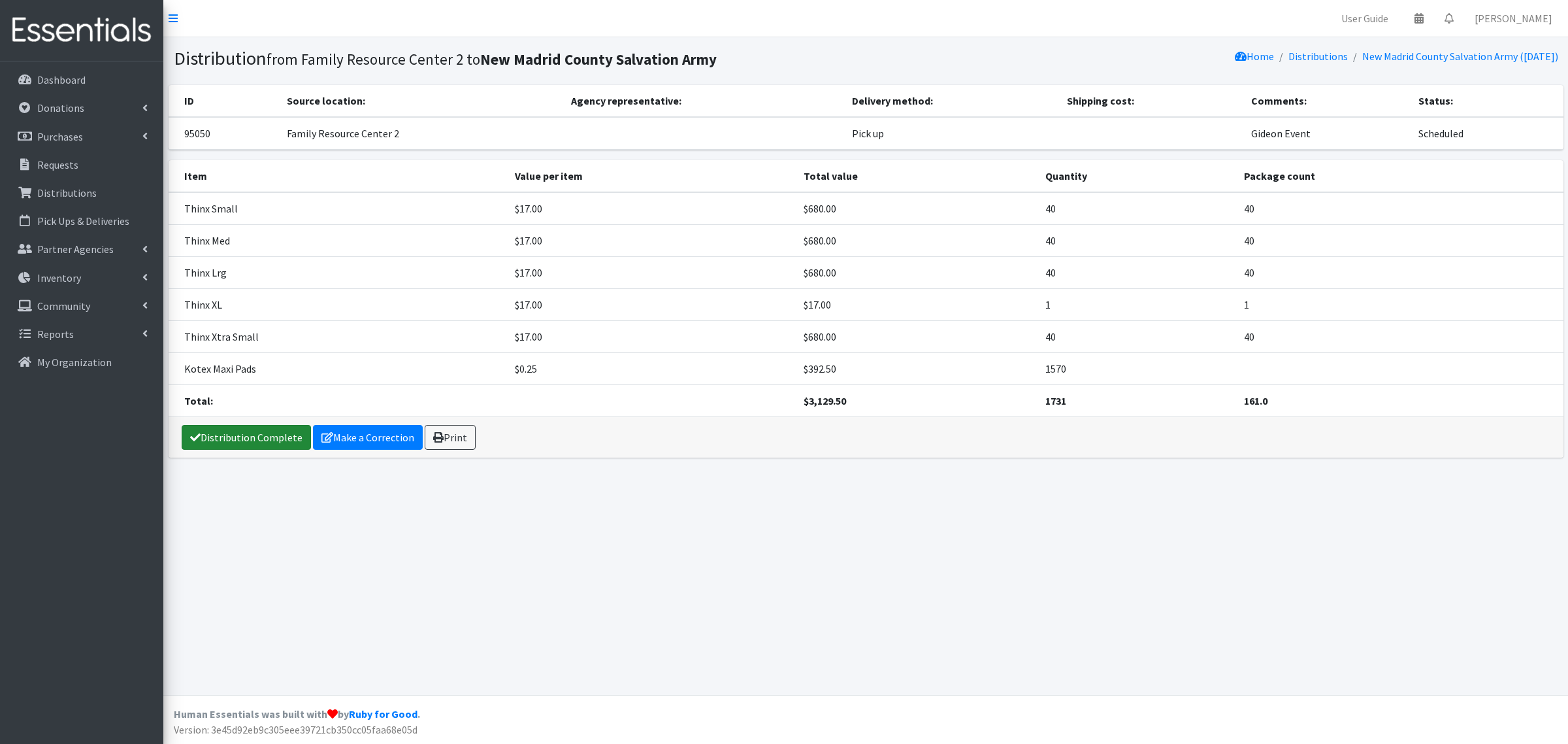
click at [259, 439] on link "Distribution Complete" at bounding box center [246, 437] width 129 height 25
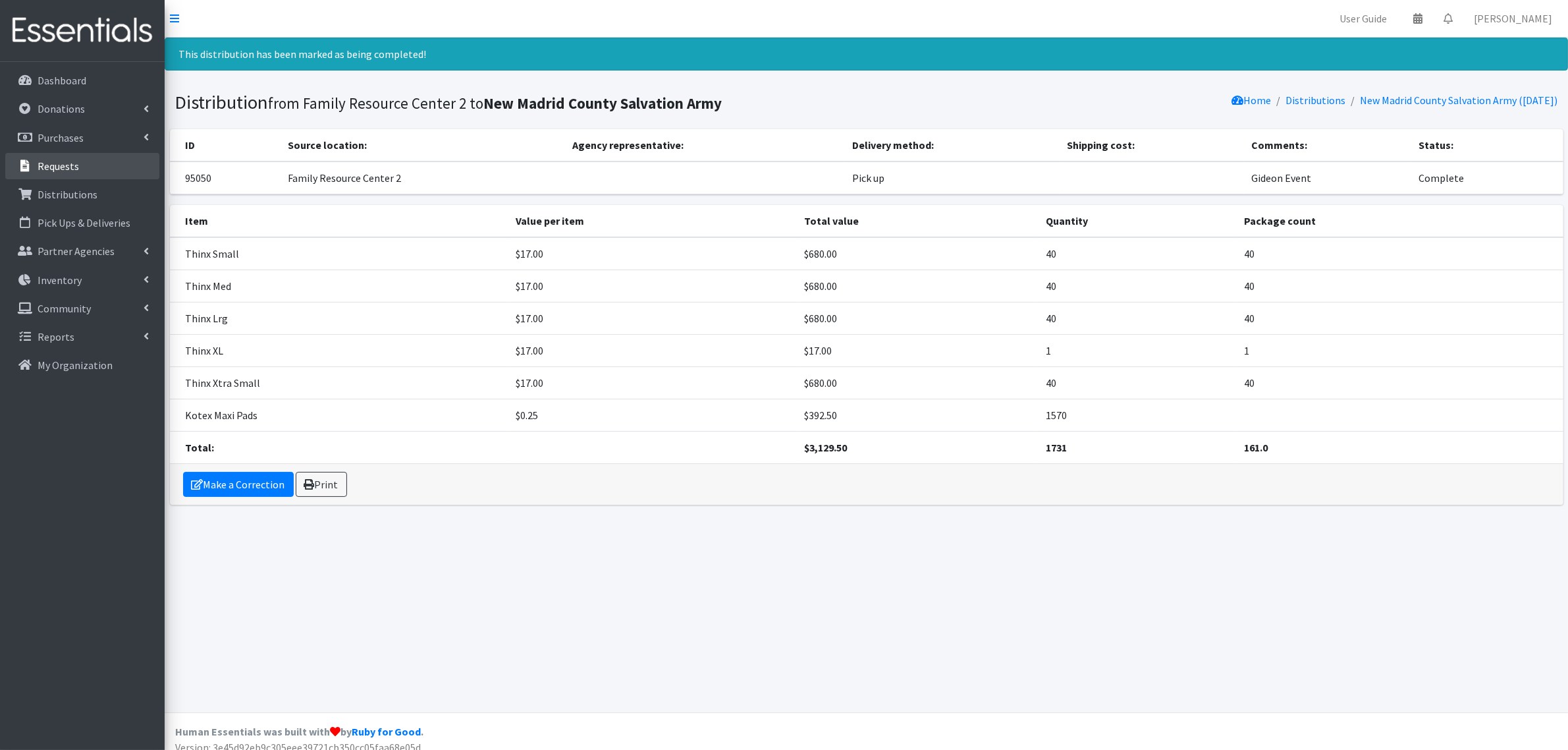
click at [63, 163] on p "Requests" at bounding box center [58, 166] width 41 height 13
